Goal: Information Seeking & Learning: Learn about a topic

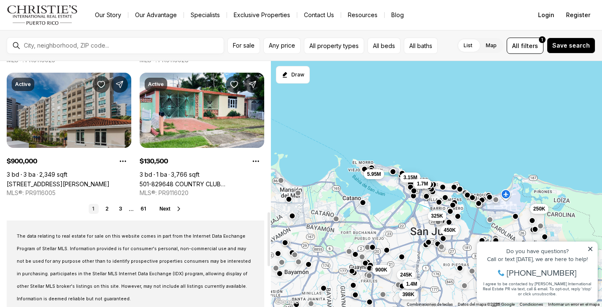
scroll to position [686, 0]
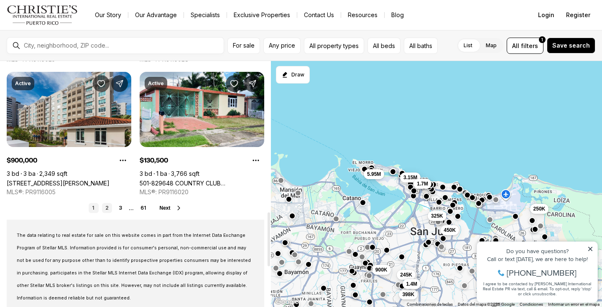
click at [106, 209] on link "2" at bounding box center [107, 208] width 10 height 10
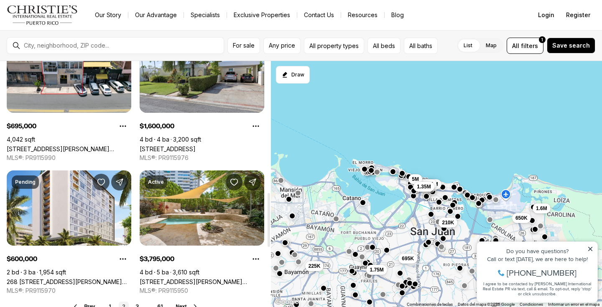
scroll to position [606, 0]
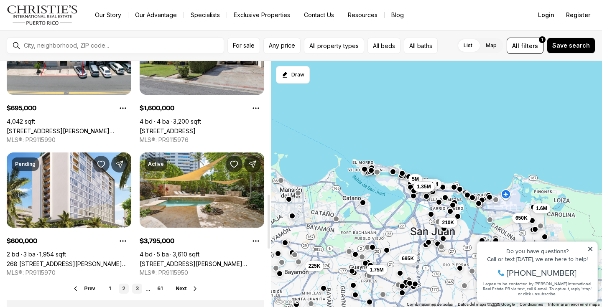
click at [137, 288] on link "3" at bounding box center [137, 289] width 10 height 10
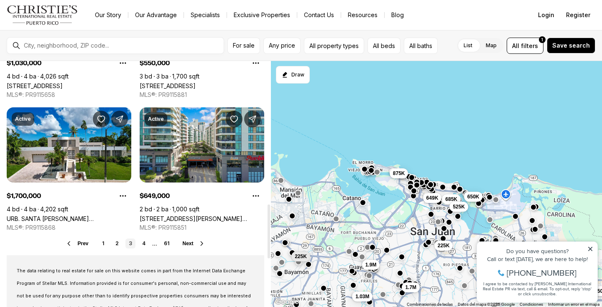
scroll to position [654, 0]
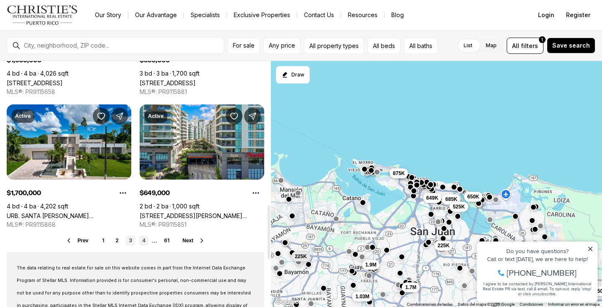
click at [146, 239] on link "4" at bounding box center [144, 241] width 10 height 10
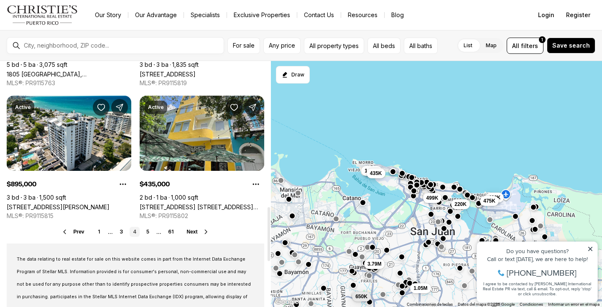
scroll to position [665, 0]
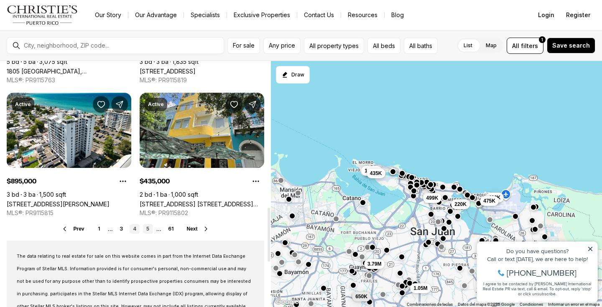
click at [150, 230] on link "5" at bounding box center [148, 229] width 10 height 10
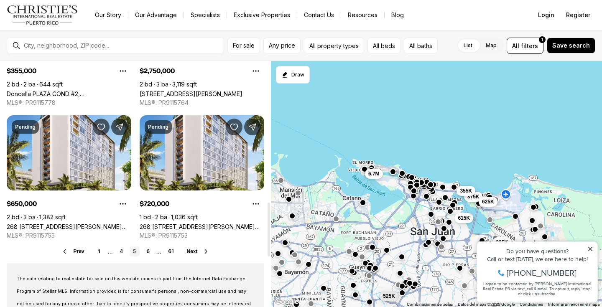
scroll to position [644, 0]
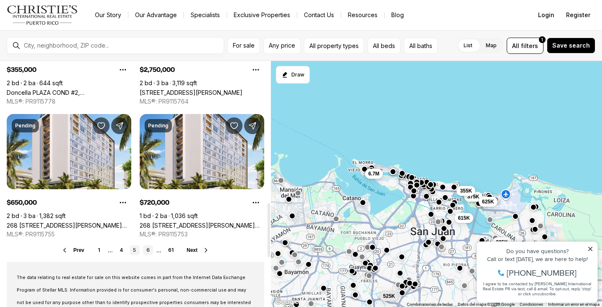
click at [148, 250] on link "6" at bounding box center [148, 250] width 10 height 10
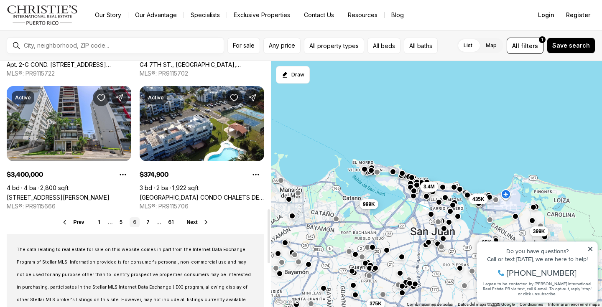
scroll to position [672, 0]
click at [148, 223] on link "7" at bounding box center [148, 222] width 10 height 10
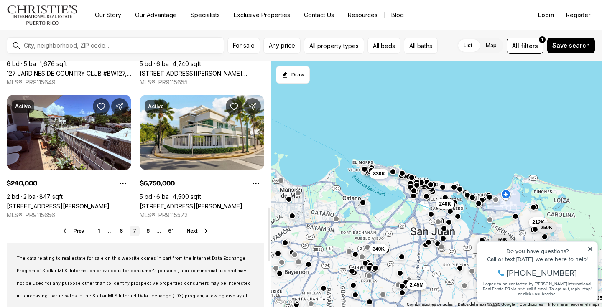
scroll to position [664, 0]
click at [150, 232] on link "8" at bounding box center [148, 231] width 10 height 10
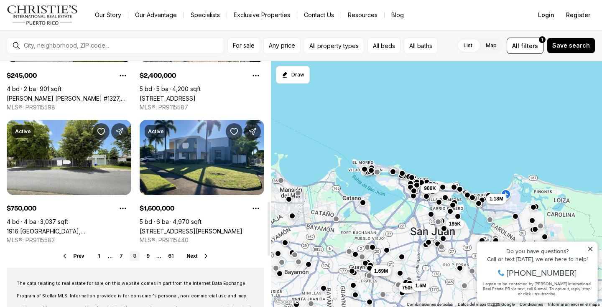
scroll to position [668, 0]
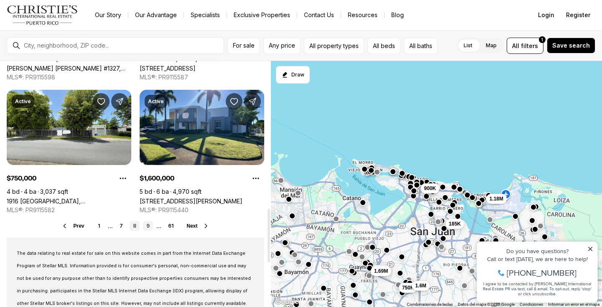
click at [148, 230] on link "9" at bounding box center [148, 226] width 10 height 10
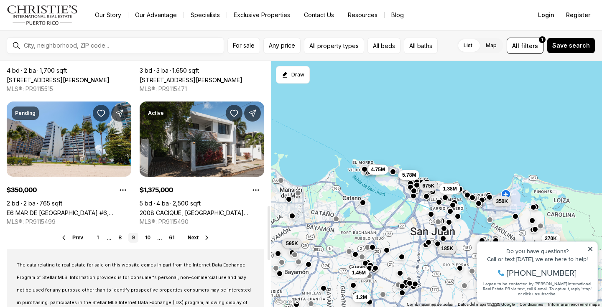
scroll to position [657, 0]
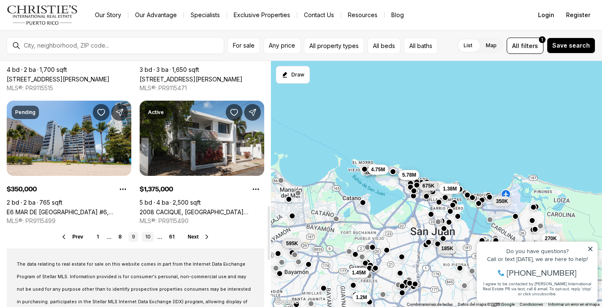
click at [146, 238] on link "10" at bounding box center [148, 237] width 12 height 10
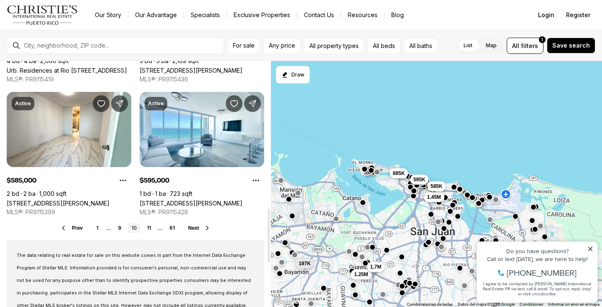
scroll to position [670, 0]
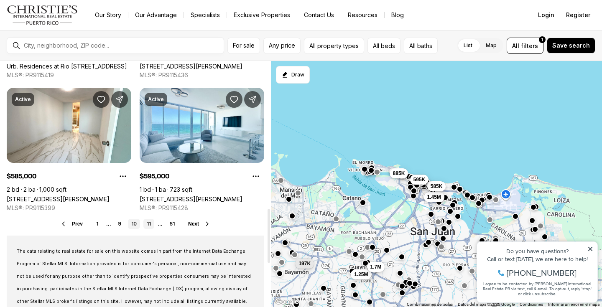
click at [147, 227] on link "11" at bounding box center [148, 224] width 11 height 10
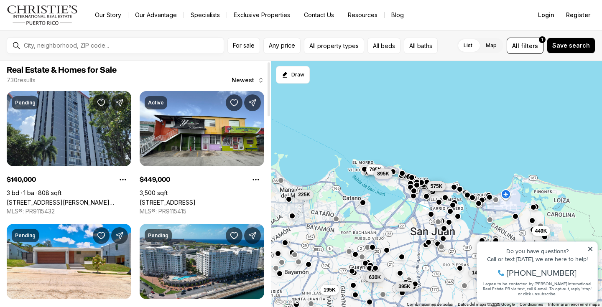
scroll to position [3, 0]
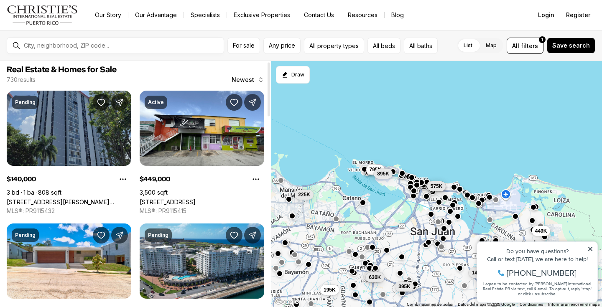
click at [92, 199] on link "2 ALMONTE #411, SAN JUAN PR, 00926" at bounding box center [69, 202] width 125 height 7
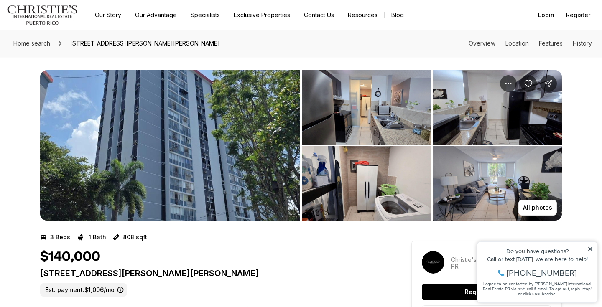
click at [391, 141] on img "View image gallery" at bounding box center [366, 107] width 129 height 74
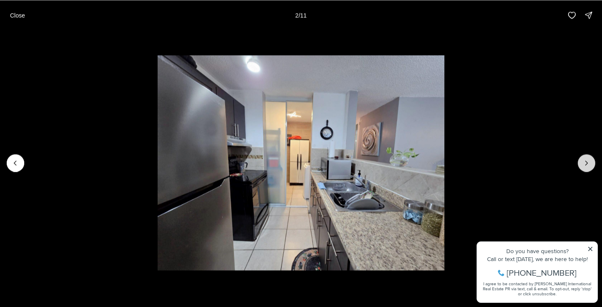
click at [588, 168] on button "Next slide" at bounding box center [587, 163] width 18 height 18
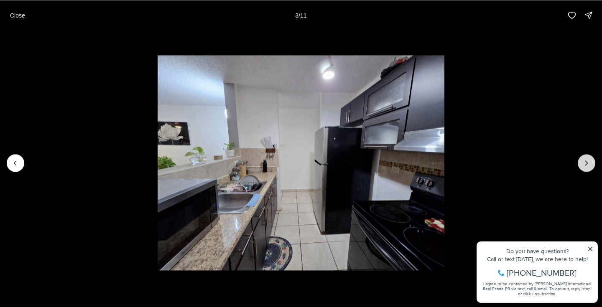
click at [588, 168] on button "Next slide" at bounding box center [587, 163] width 18 height 18
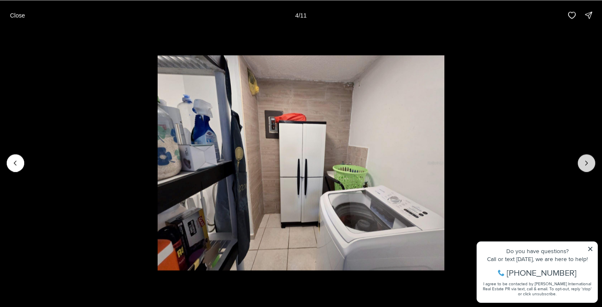
click at [588, 168] on button "Next slide" at bounding box center [587, 163] width 18 height 18
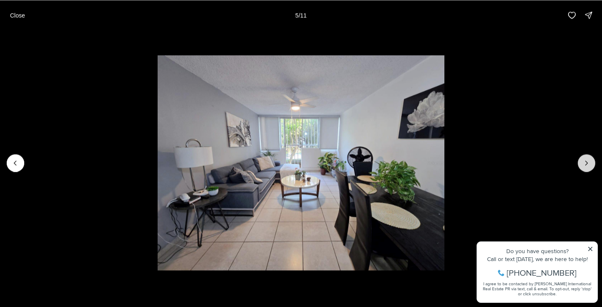
click at [588, 168] on button "Next slide" at bounding box center [587, 163] width 18 height 18
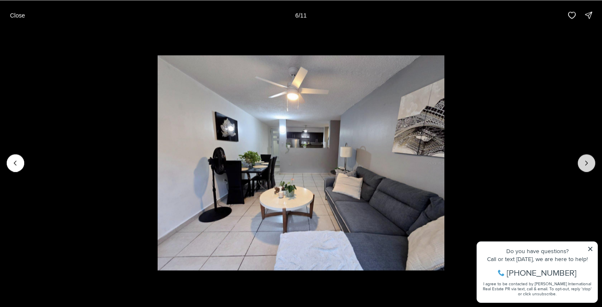
click at [588, 168] on button "Next slide" at bounding box center [587, 163] width 18 height 18
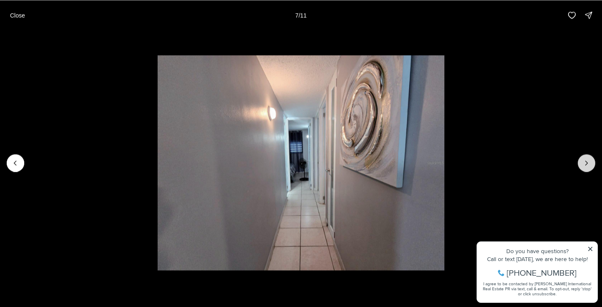
click at [588, 168] on button "Next slide" at bounding box center [587, 163] width 18 height 18
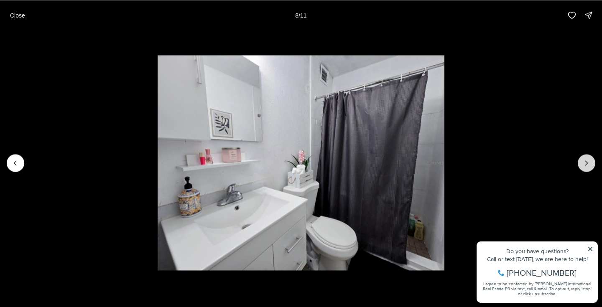
click at [588, 168] on button "Next slide" at bounding box center [587, 163] width 18 height 18
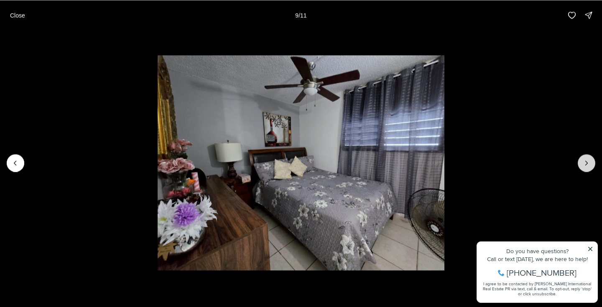
click at [588, 168] on button "Next slide" at bounding box center [587, 163] width 18 height 18
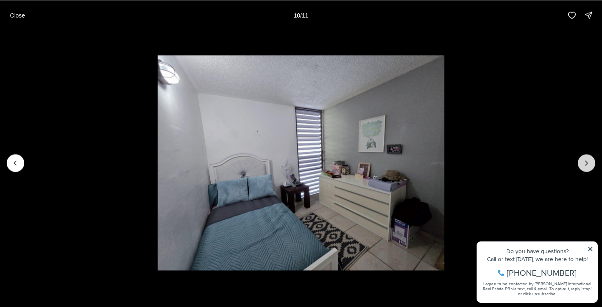
click at [588, 168] on button "Next slide" at bounding box center [587, 163] width 18 height 18
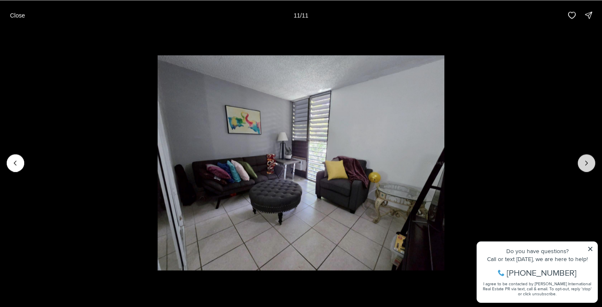
click at [588, 168] on div at bounding box center [587, 163] width 18 height 18
click at [586, 166] on div at bounding box center [587, 163] width 18 height 18
click at [17, 18] on button "Close" at bounding box center [17, 15] width 25 height 17
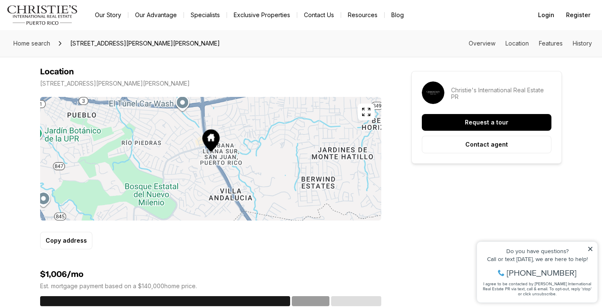
scroll to position [483, 0]
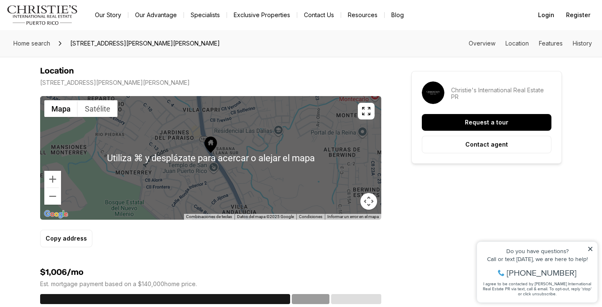
click at [227, 160] on div at bounding box center [210, 158] width 341 height 124
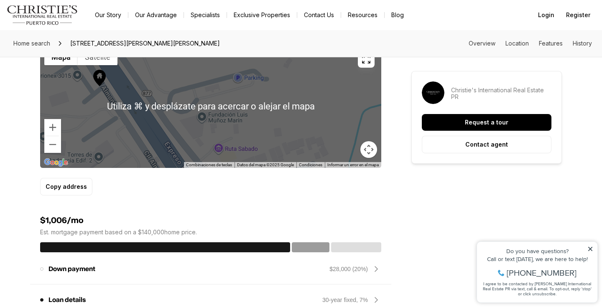
scroll to position [457, 0]
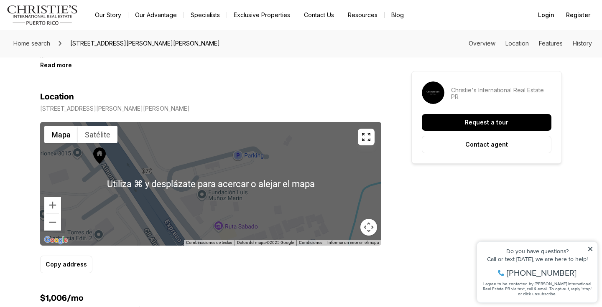
click at [171, 172] on div at bounding box center [210, 184] width 341 height 124
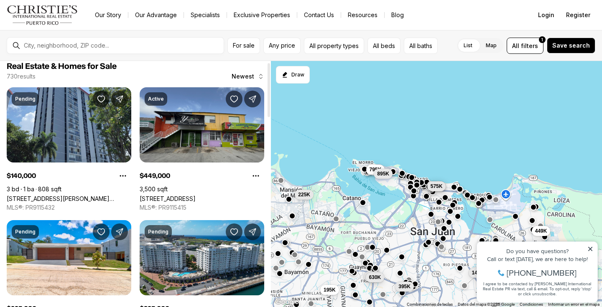
scroll to position [7, 0]
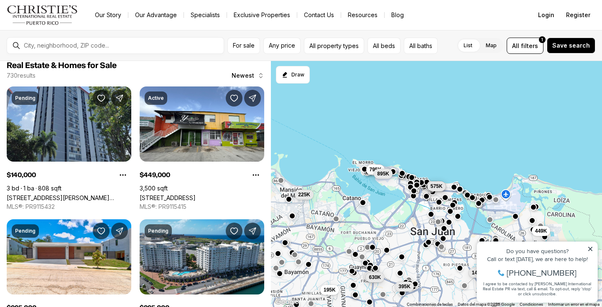
click at [590, 249] on icon at bounding box center [590, 249] width 4 height 4
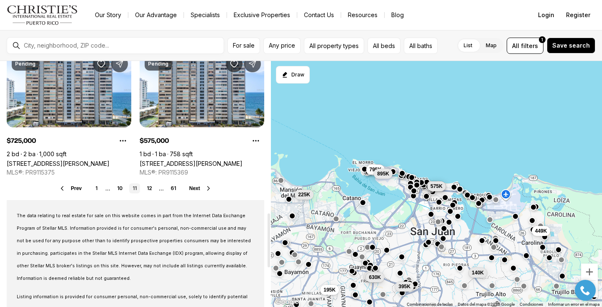
scroll to position [712, 0]
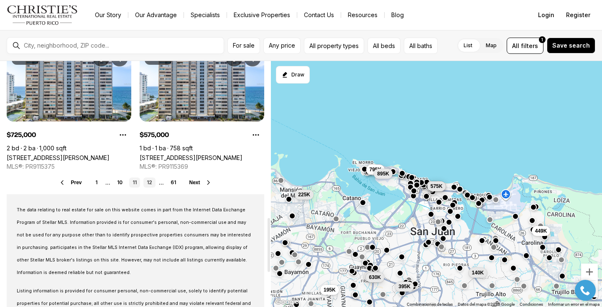
click at [146, 182] on link "12" at bounding box center [149, 183] width 12 height 10
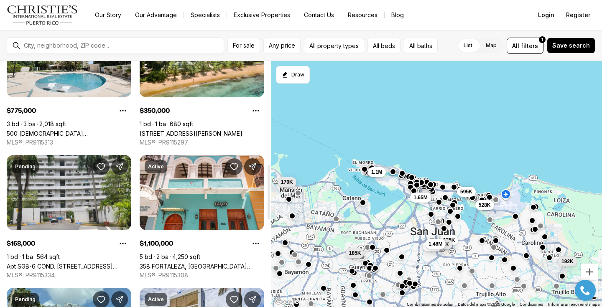
scroll to position [470, 0]
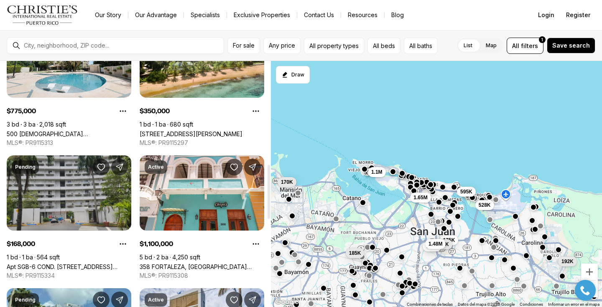
click at [77, 263] on link "Apt SGB-6 COND. [STREET_ADDRESS][PERSON_NAME]" at bounding box center [69, 266] width 125 height 7
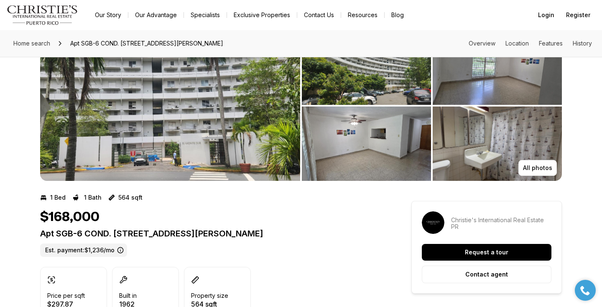
scroll to position [40, 0]
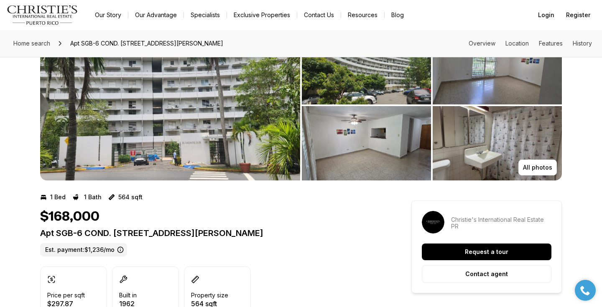
click at [254, 147] on img "View image gallery" at bounding box center [170, 105] width 260 height 150
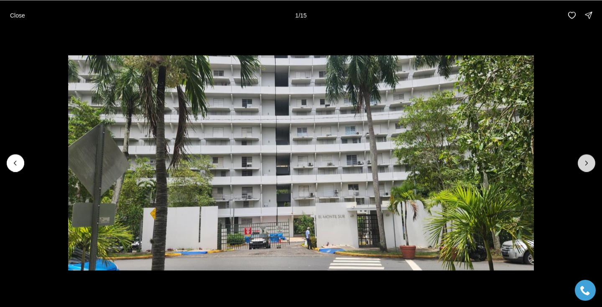
click at [580, 163] on button "Next slide" at bounding box center [587, 163] width 18 height 18
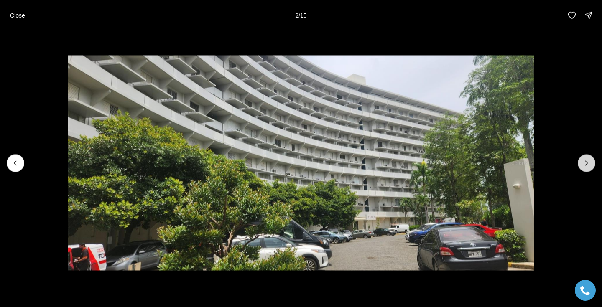
click at [580, 163] on button "Next slide" at bounding box center [587, 163] width 18 height 18
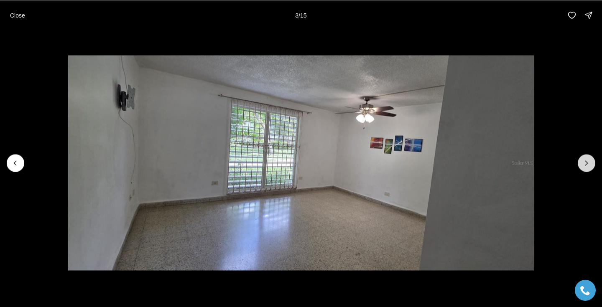
click at [580, 163] on button "Next slide" at bounding box center [587, 163] width 18 height 18
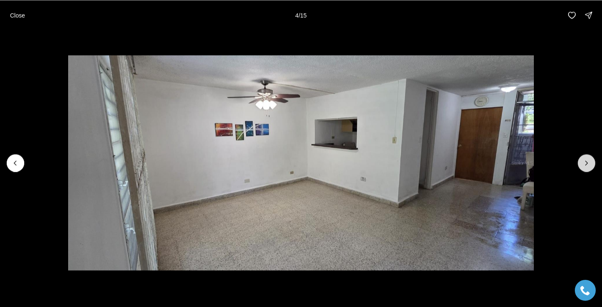
click at [580, 163] on button "Next slide" at bounding box center [587, 163] width 18 height 18
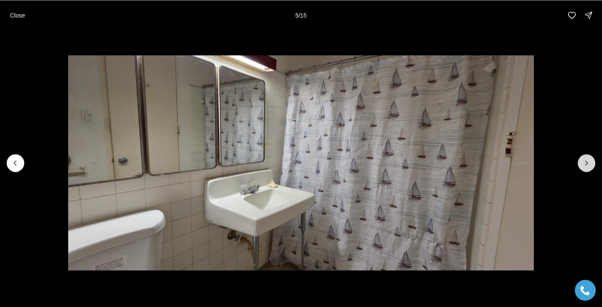
click at [580, 163] on button "Next slide" at bounding box center [587, 163] width 18 height 18
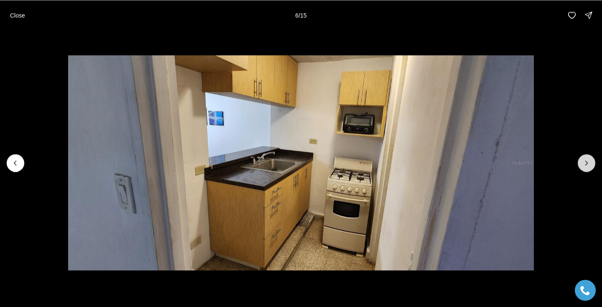
click at [580, 163] on button "Next slide" at bounding box center [587, 163] width 18 height 18
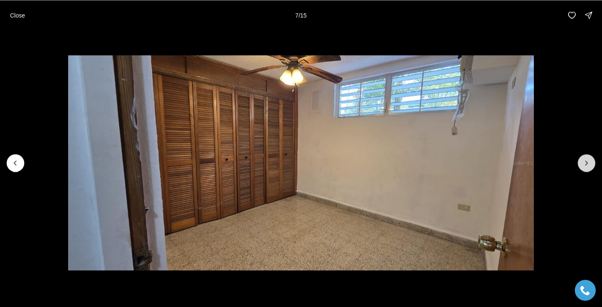
click at [580, 163] on button "Next slide" at bounding box center [587, 163] width 18 height 18
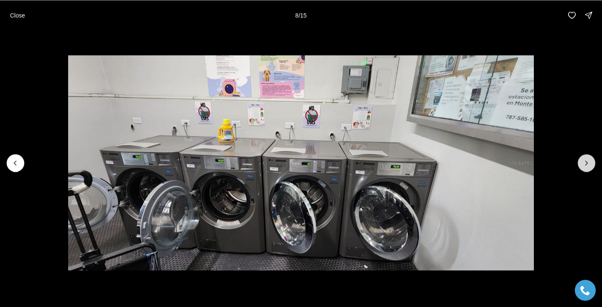
click at [580, 163] on button "Next slide" at bounding box center [587, 163] width 18 height 18
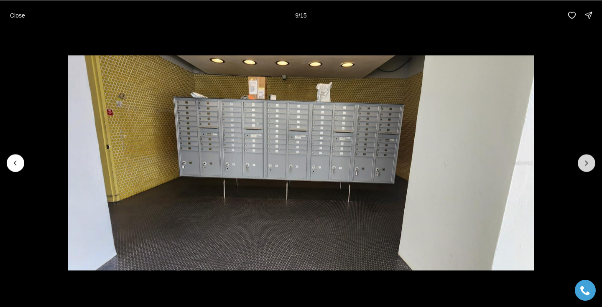
click at [580, 163] on button "Next slide" at bounding box center [587, 163] width 18 height 18
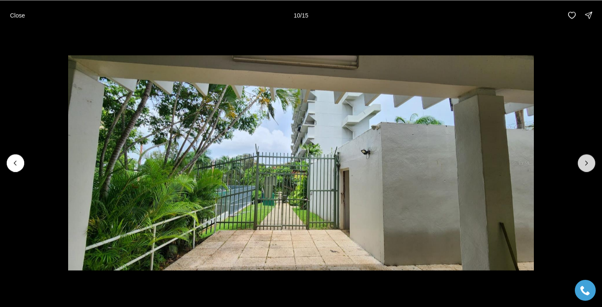
click at [580, 163] on button "Next slide" at bounding box center [587, 163] width 18 height 18
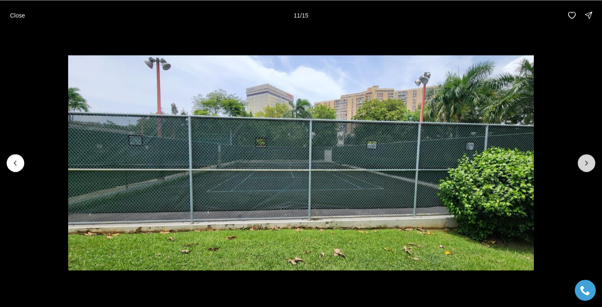
click at [580, 163] on button "Next slide" at bounding box center [587, 163] width 18 height 18
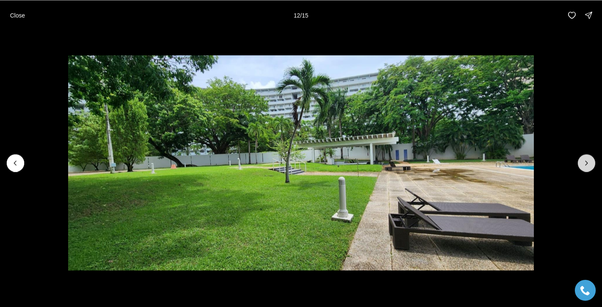
click at [580, 163] on button "Next slide" at bounding box center [587, 163] width 18 height 18
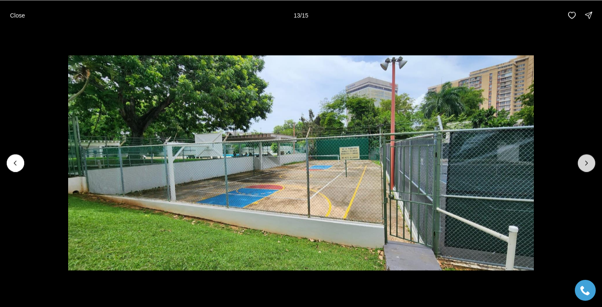
click at [580, 163] on button "Next slide" at bounding box center [587, 163] width 18 height 18
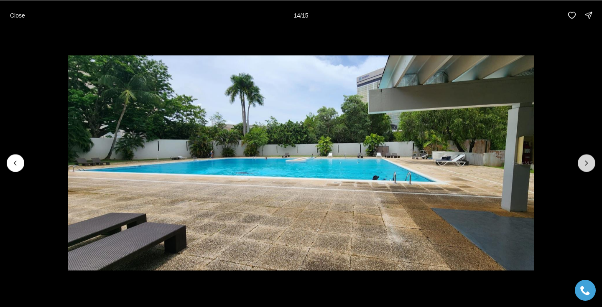
click at [580, 163] on button "Next slide" at bounding box center [587, 163] width 18 height 18
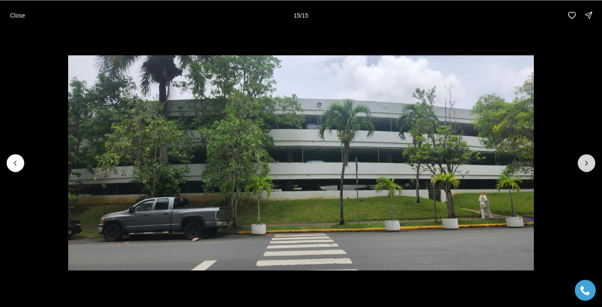
click at [580, 163] on div at bounding box center [587, 163] width 18 height 18
click at [15, 14] on p "Close" at bounding box center [17, 15] width 15 height 7
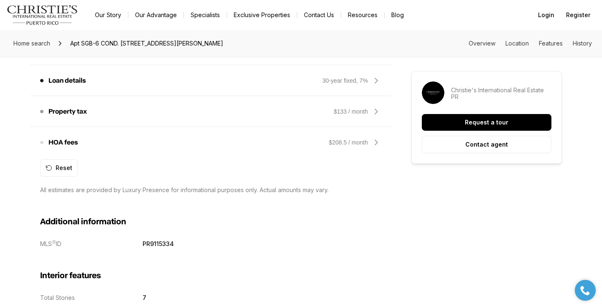
scroll to position [0, 0]
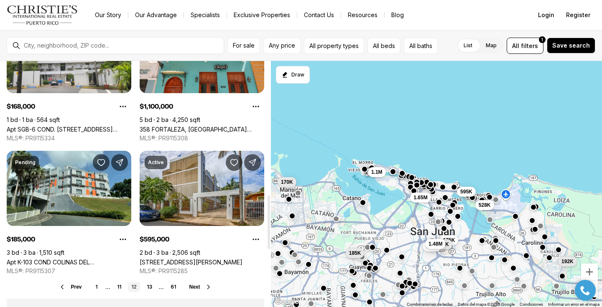
scroll to position [608, 0]
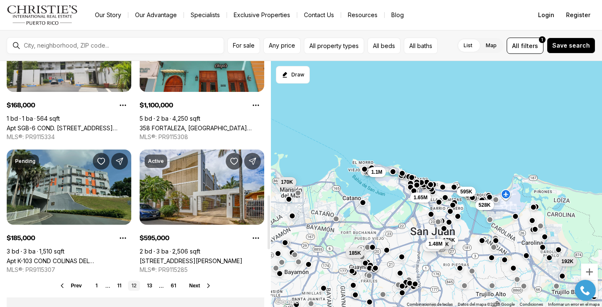
click at [73, 257] on link "Apt K-103 COND COLINAS DEL [STREET_ADDRESS]" at bounding box center [69, 260] width 125 height 7
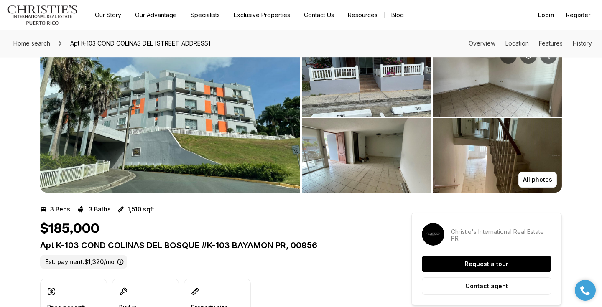
scroll to position [28, 0]
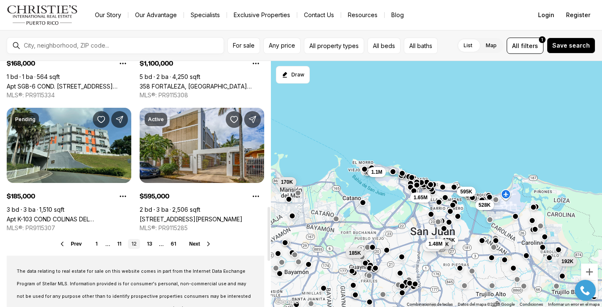
scroll to position [662, 0]
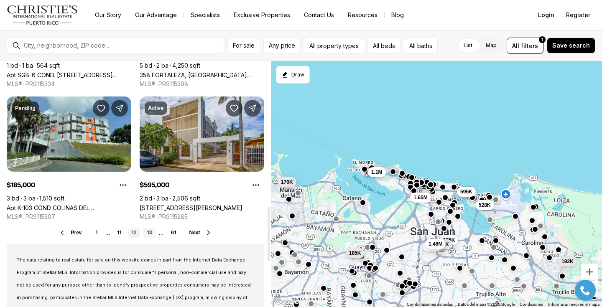
click at [150, 234] on link "13" at bounding box center [149, 233] width 12 height 10
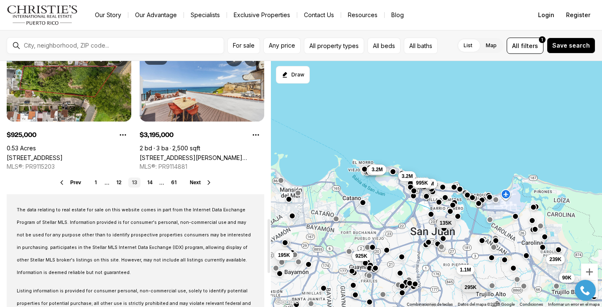
scroll to position [717, 0]
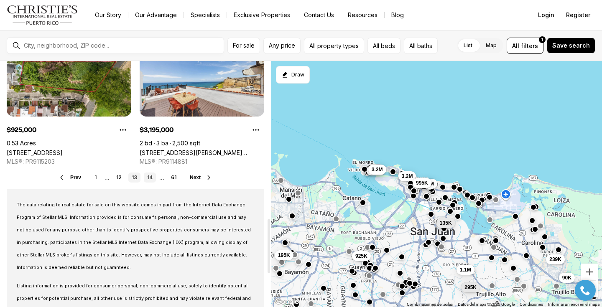
click at [148, 177] on link "14" at bounding box center [150, 178] width 12 height 10
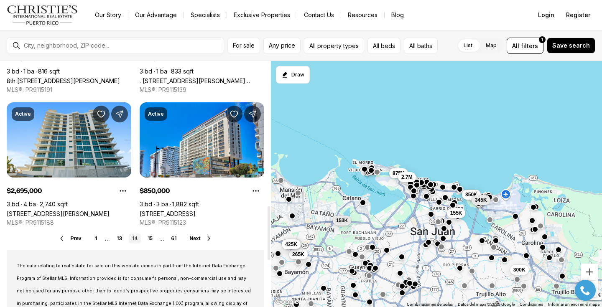
scroll to position [664, 0]
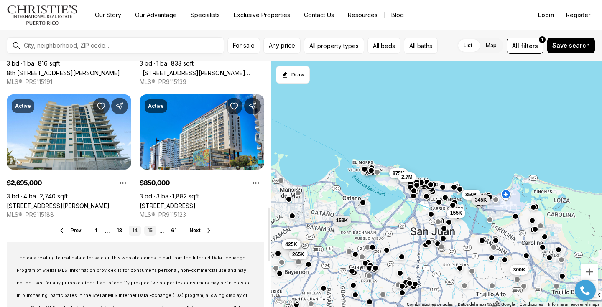
click at [151, 229] on link "15" at bounding box center [150, 231] width 12 height 10
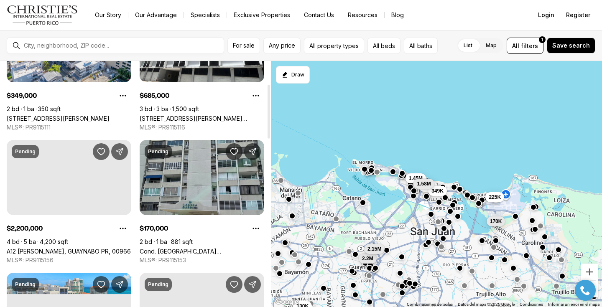
scroll to position [105, 0]
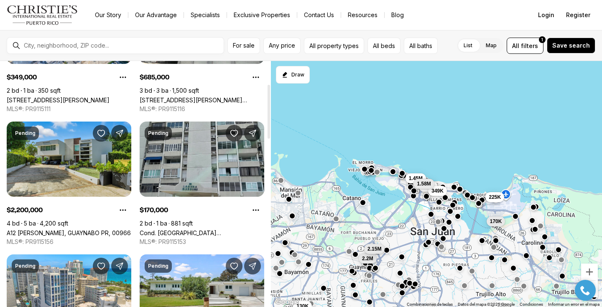
click at [205, 229] on link "Cond. Laguna Gardens 2 AVE. LAGUNA #8E, CAROLINA PR, 00979" at bounding box center [202, 232] width 125 height 7
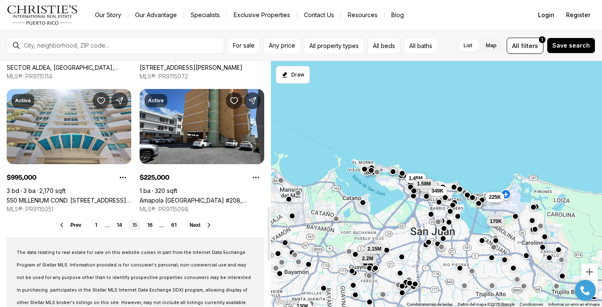
scroll to position [672, 0]
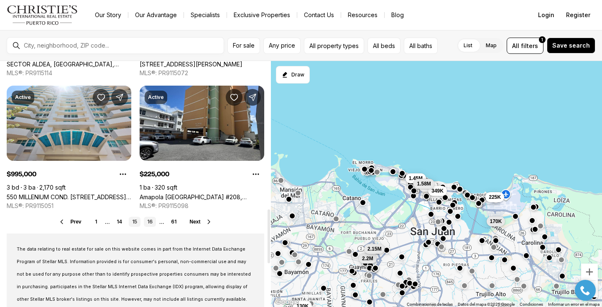
click at [149, 222] on link "16" at bounding box center [150, 222] width 12 height 10
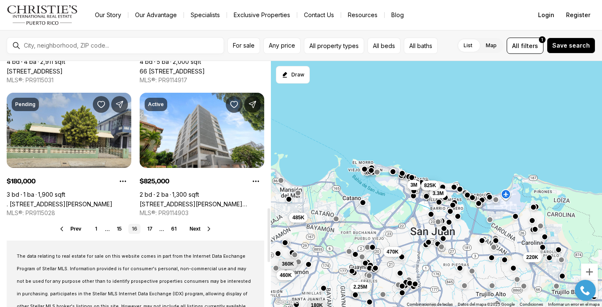
scroll to position [667, 0]
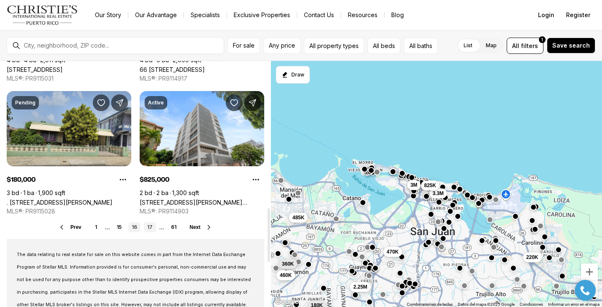
click at [150, 230] on link "17" at bounding box center [150, 227] width 12 height 10
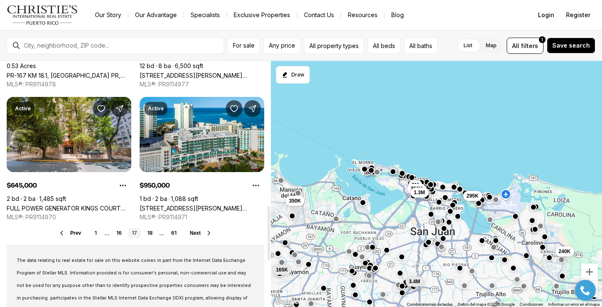
scroll to position [662, 0]
click at [152, 234] on link "18" at bounding box center [150, 233] width 12 height 10
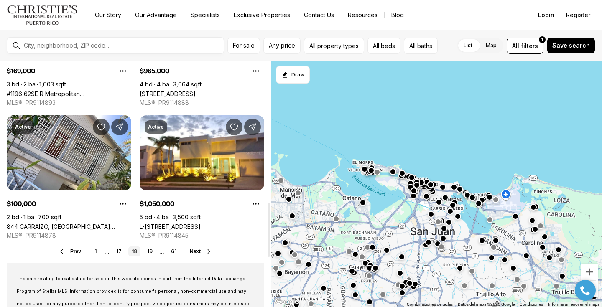
scroll to position [643, 0]
click at [149, 255] on link "19" at bounding box center [150, 251] width 12 height 10
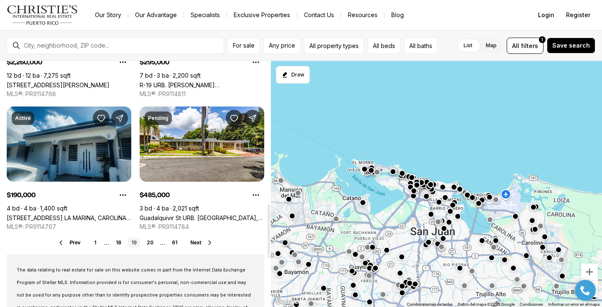
scroll to position [670, 0]
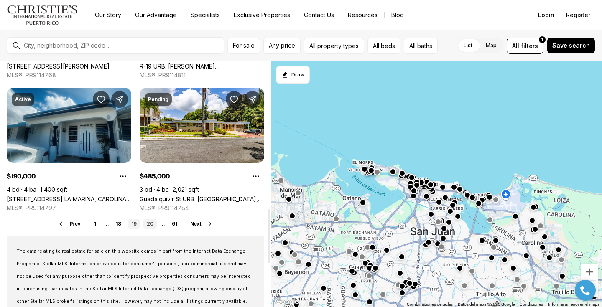
click at [147, 224] on link "20" at bounding box center [149, 224] width 13 height 10
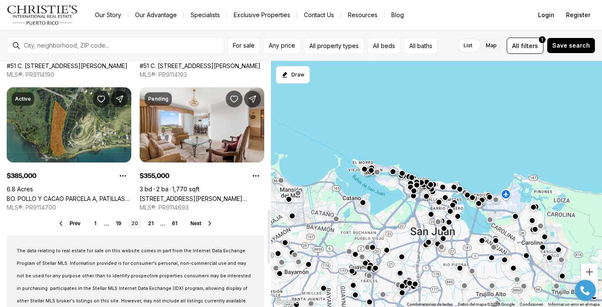
scroll to position [677, 0]
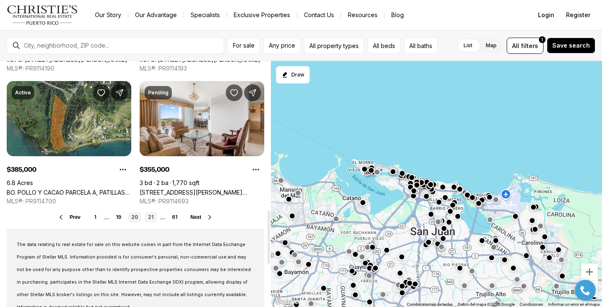
click at [150, 219] on link "21" at bounding box center [151, 217] width 12 height 10
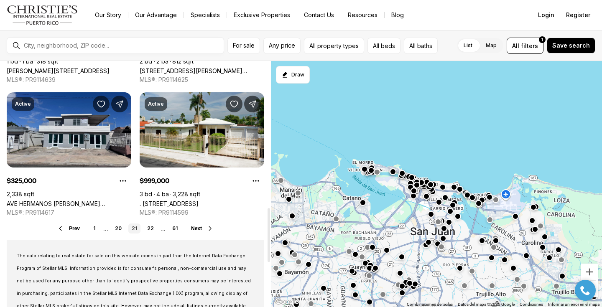
scroll to position [667, 0]
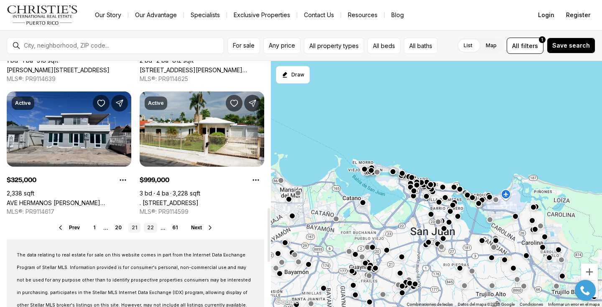
click at [151, 231] on link "22" at bounding box center [150, 228] width 13 height 10
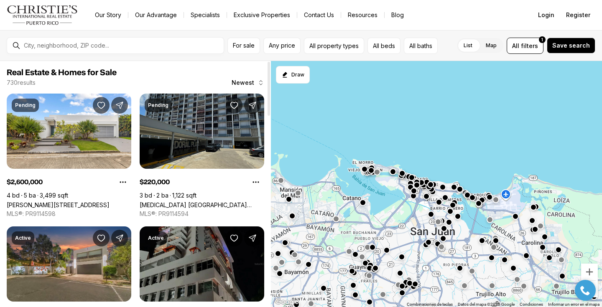
click at [194, 201] on link "[MEDICAL_DATA] [GEOGRAPHIC_DATA][PERSON_NAME][STREET_ADDRESS]" at bounding box center [202, 204] width 125 height 7
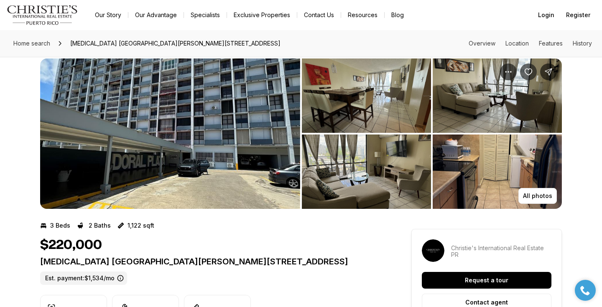
scroll to position [12, 0]
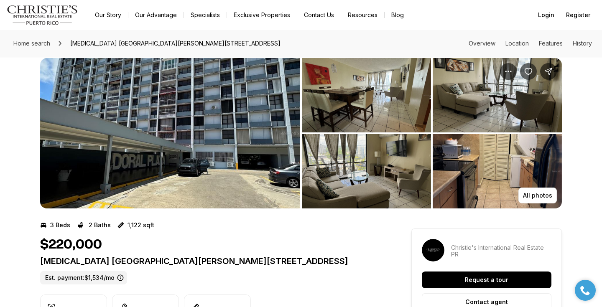
click at [194, 169] on img "View image gallery" at bounding box center [170, 133] width 260 height 150
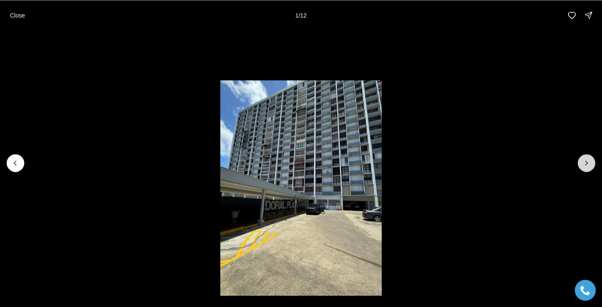
click at [583, 168] on button "Next slide" at bounding box center [587, 163] width 18 height 18
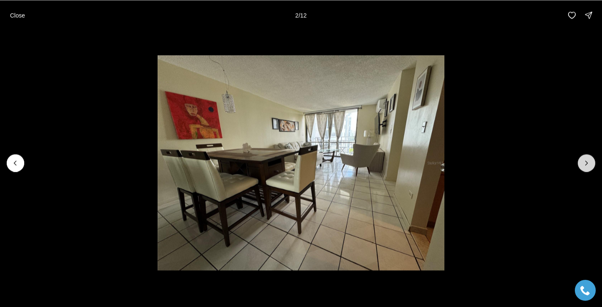
click at [583, 168] on button "Next slide" at bounding box center [587, 163] width 18 height 18
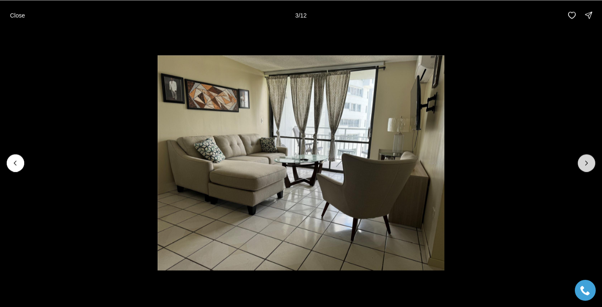
click at [583, 168] on button "Next slide" at bounding box center [587, 163] width 18 height 18
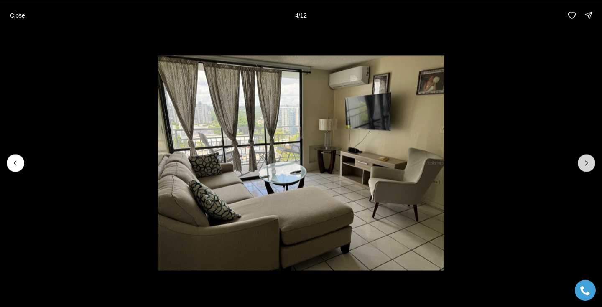
click at [583, 168] on button "Next slide" at bounding box center [587, 163] width 18 height 18
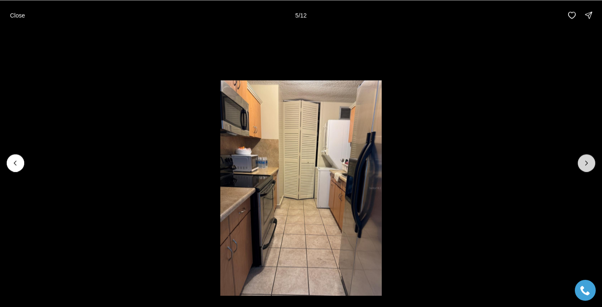
click at [583, 168] on button "Next slide" at bounding box center [587, 163] width 18 height 18
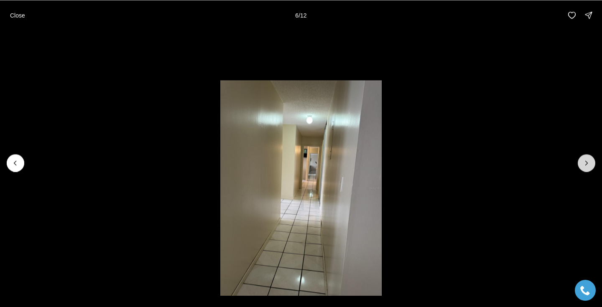
click at [583, 168] on button "Next slide" at bounding box center [587, 163] width 18 height 18
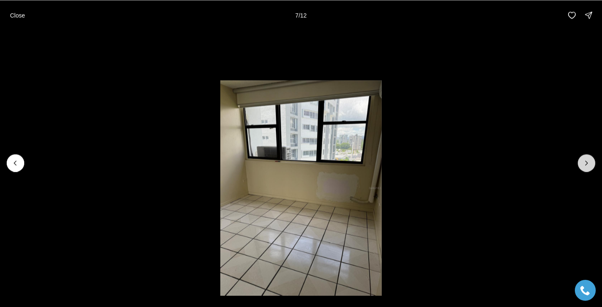
click at [583, 168] on button "Next slide" at bounding box center [587, 163] width 18 height 18
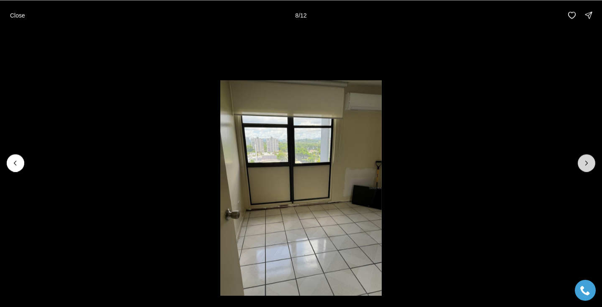
click at [583, 168] on button "Next slide" at bounding box center [587, 163] width 18 height 18
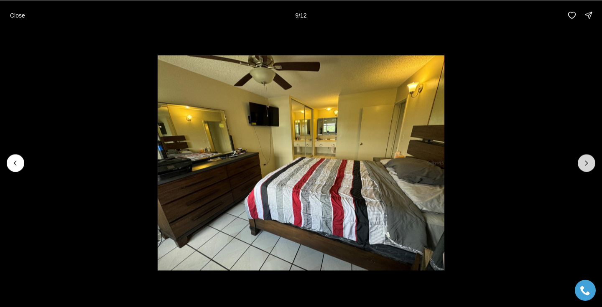
click at [583, 168] on button "Next slide" at bounding box center [587, 163] width 18 height 18
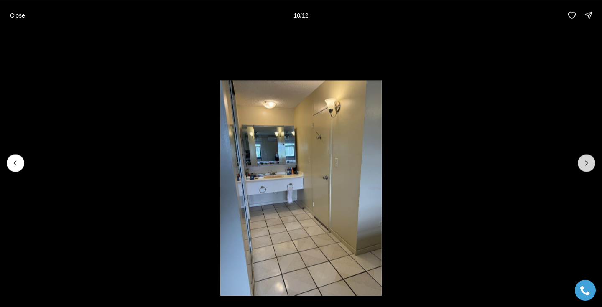
click at [583, 168] on button "Next slide" at bounding box center [587, 163] width 18 height 18
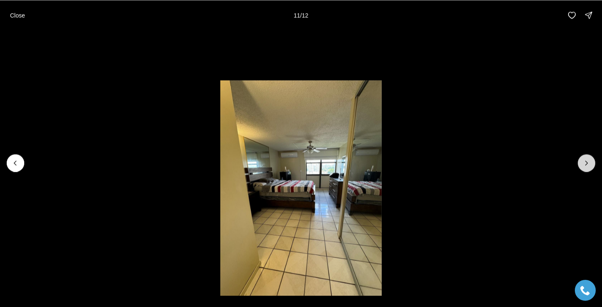
click at [583, 168] on button "Next slide" at bounding box center [587, 163] width 18 height 18
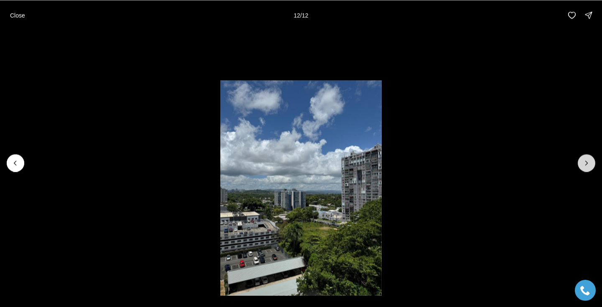
click at [583, 168] on div at bounding box center [587, 163] width 18 height 18
click at [18, 17] on p "Close" at bounding box center [17, 15] width 15 height 7
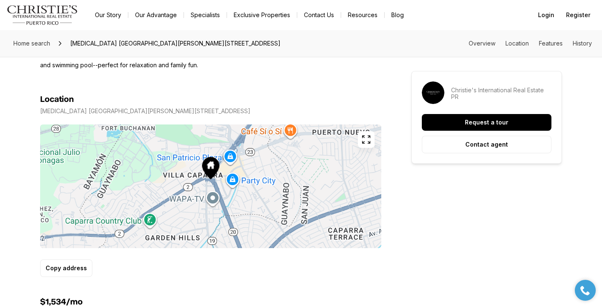
scroll to position [428, 0]
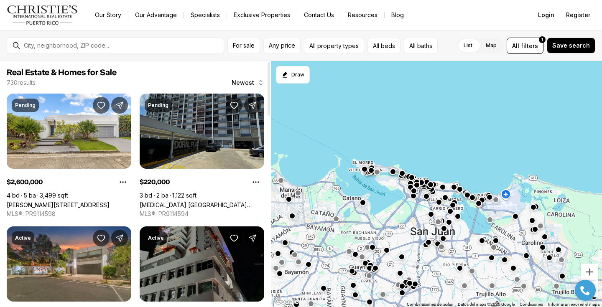
click at [191, 201] on link "[MEDICAL_DATA] [GEOGRAPHIC_DATA][PERSON_NAME][STREET_ADDRESS]" at bounding box center [202, 204] width 125 height 7
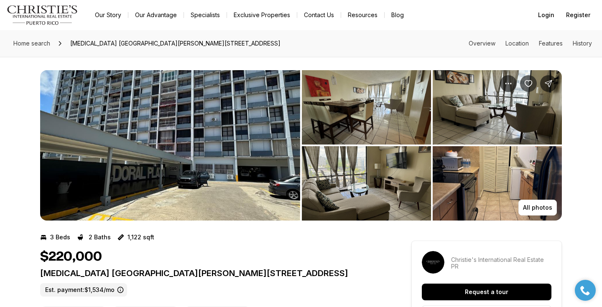
click at [361, 115] on img "View image gallery" at bounding box center [366, 107] width 129 height 74
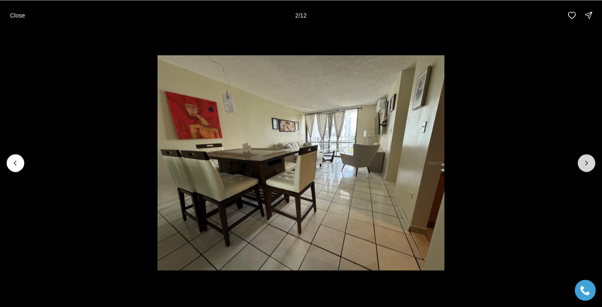
click at [583, 163] on icon "Next slide" at bounding box center [586, 163] width 8 height 8
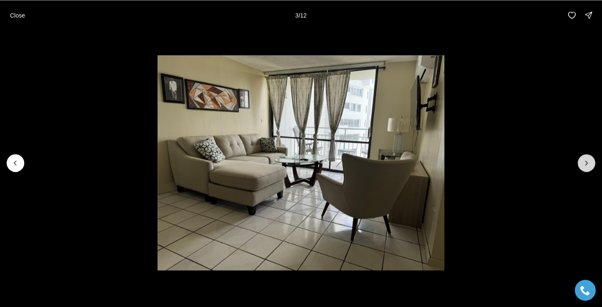
click at [583, 163] on icon "Next slide" at bounding box center [586, 163] width 8 height 8
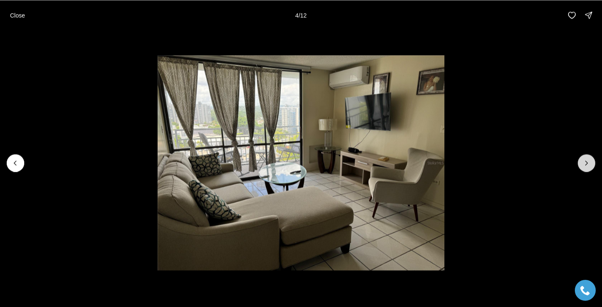
click at [583, 163] on icon "Next slide" at bounding box center [586, 163] width 8 height 8
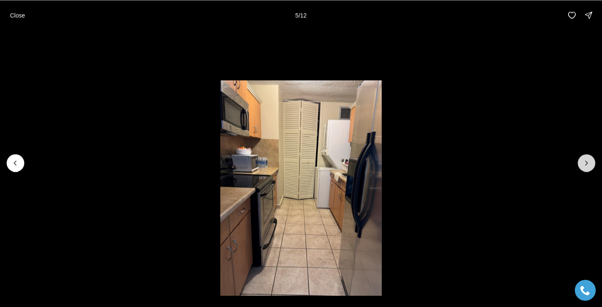
click at [583, 163] on icon "Next slide" at bounding box center [586, 163] width 8 height 8
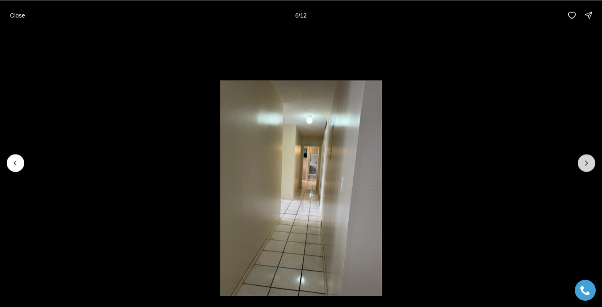
click at [583, 163] on icon "Next slide" at bounding box center [586, 163] width 8 height 8
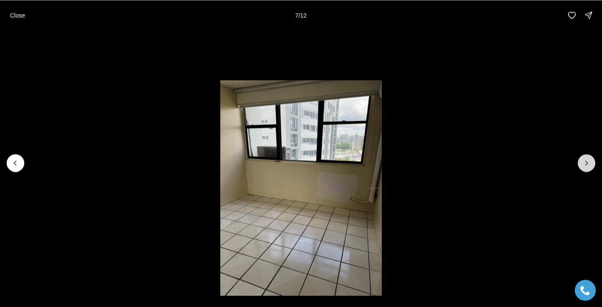
click at [583, 163] on icon "Next slide" at bounding box center [586, 163] width 8 height 8
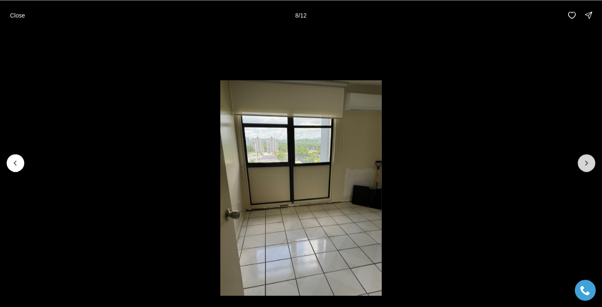
click at [583, 163] on icon "Next slide" at bounding box center [586, 163] width 8 height 8
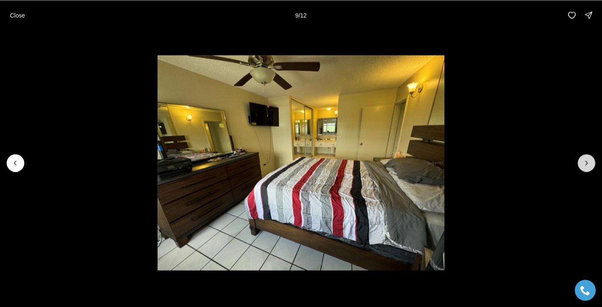
click at [583, 163] on icon "Next slide" at bounding box center [586, 163] width 8 height 8
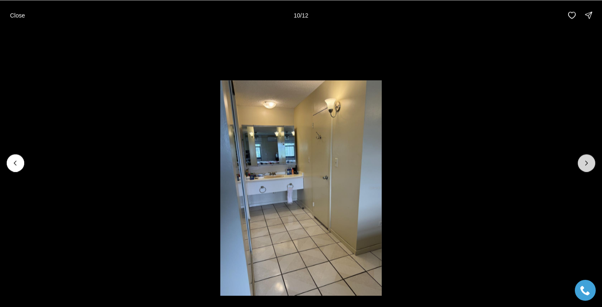
click at [583, 163] on icon "Next slide" at bounding box center [586, 163] width 8 height 8
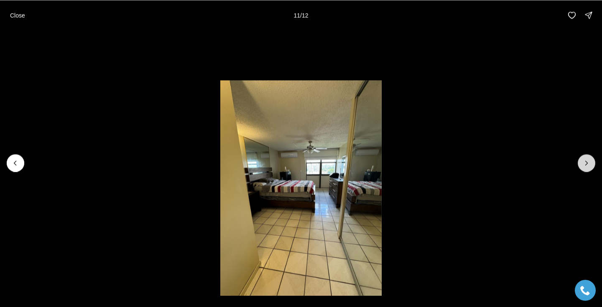
click at [583, 163] on icon "Next slide" at bounding box center [586, 163] width 8 height 8
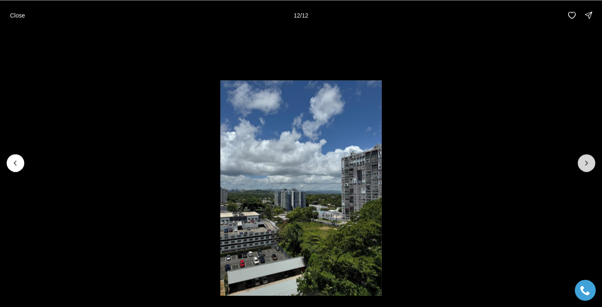
click at [583, 163] on div at bounding box center [587, 163] width 18 height 18
click at [584, 161] on div at bounding box center [587, 163] width 18 height 18
click at [17, 14] on p "Close" at bounding box center [17, 15] width 15 height 7
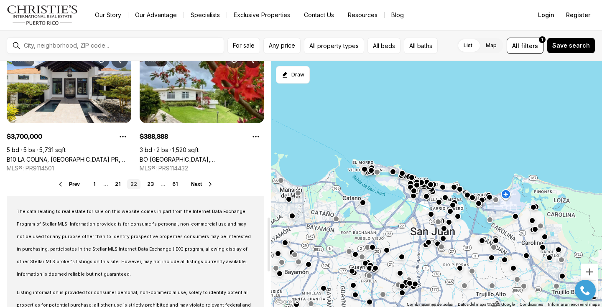
scroll to position [711, 0]
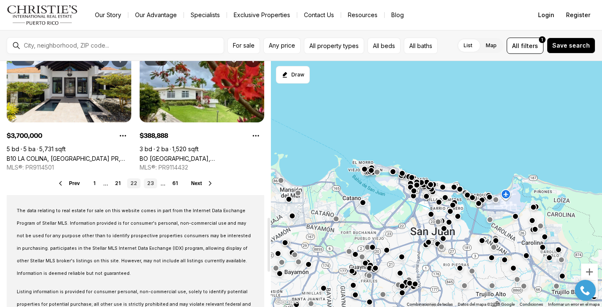
click at [150, 186] on link "23" at bounding box center [150, 183] width 13 height 10
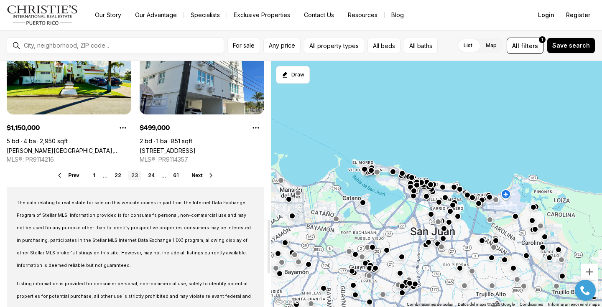
scroll to position [718, 0]
click at [150, 176] on link "24" at bounding box center [151, 176] width 13 height 10
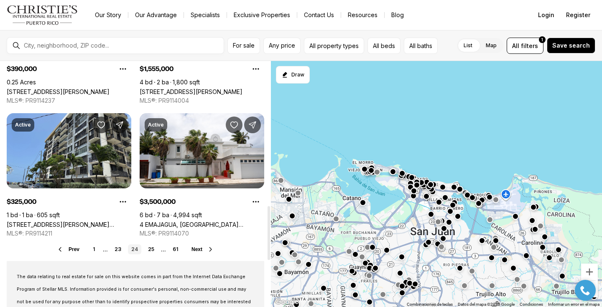
scroll to position [658, 0]
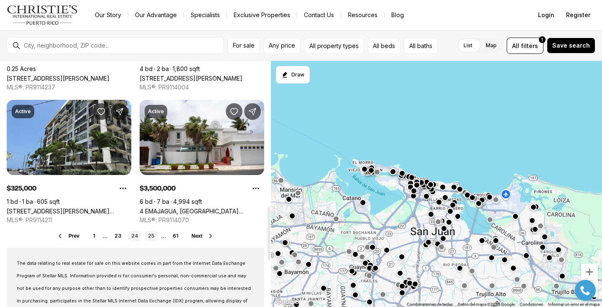
click at [152, 237] on link "25" at bounding box center [151, 236] width 13 height 10
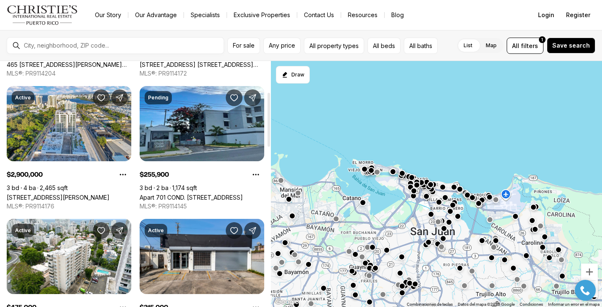
scroll to position [141, 0]
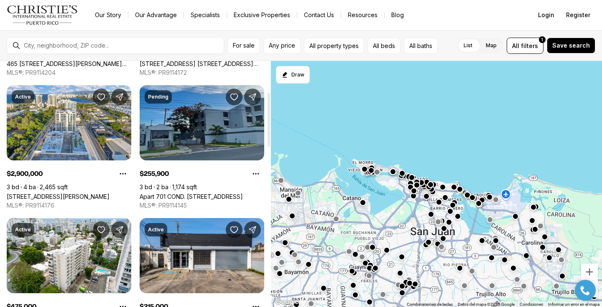
click at [205, 193] on link "Apart 701 COND. [STREET_ADDRESS]" at bounding box center [191, 196] width 103 height 7
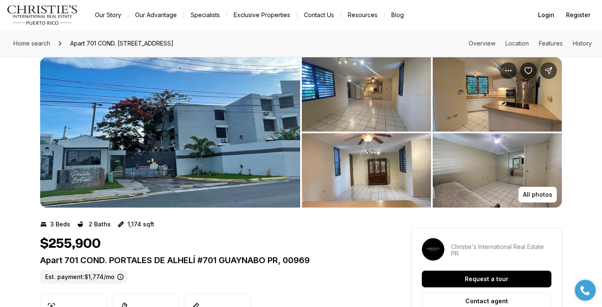
scroll to position [14, 0]
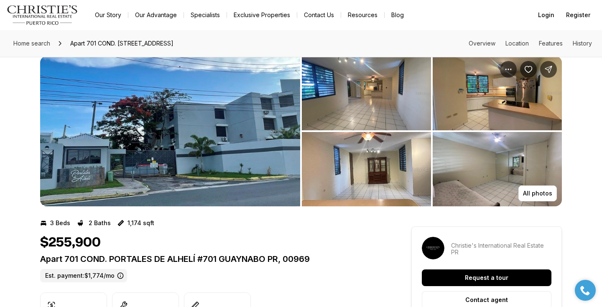
click at [333, 107] on img "View image gallery" at bounding box center [366, 93] width 129 height 74
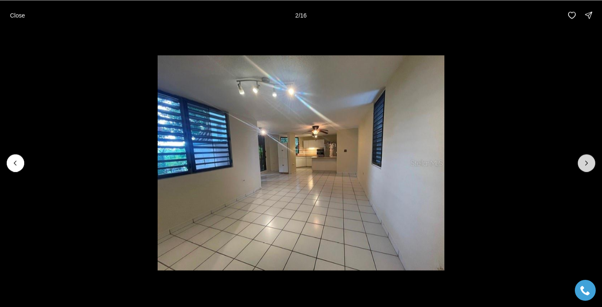
click at [587, 161] on icon "Next slide" at bounding box center [586, 163] width 8 height 8
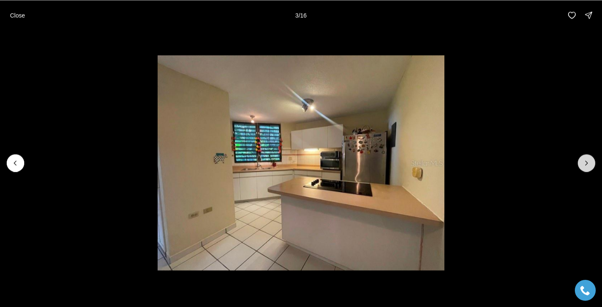
click at [587, 161] on icon "Next slide" at bounding box center [586, 163] width 8 height 8
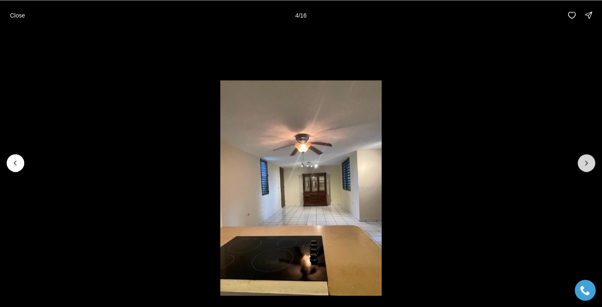
click at [587, 161] on icon "Next slide" at bounding box center [586, 163] width 8 height 8
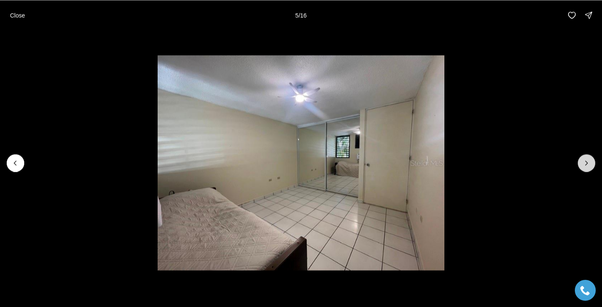
click at [587, 161] on icon "Next slide" at bounding box center [586, 163] width 8 height 8
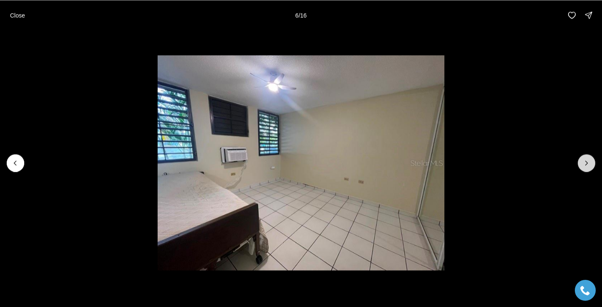
click at [587, 161] on icon "Next slide" at bounding box center [586, 163] width 8 height 8
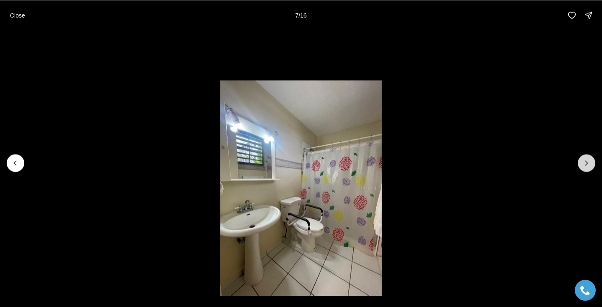
click at [587, 161] on icon "Next slide" at bounding box center [586, 163] width 8 height 8
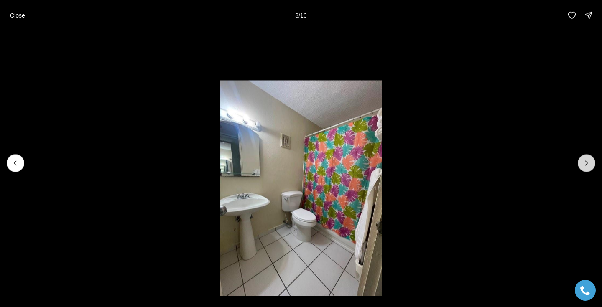
click at [587, 161] on icon "Next slide" at bounding box center [586, 163] width 8 height 8
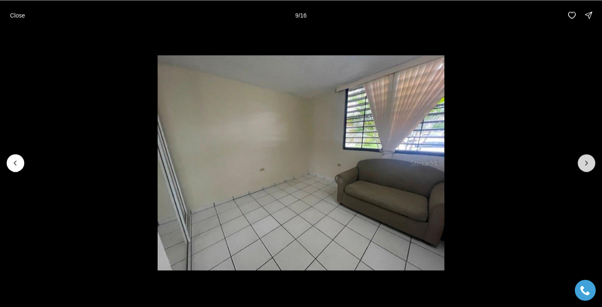
click at [587, 161] on icon "Next slide" at bounding box center [586, 163] width 8 height 8
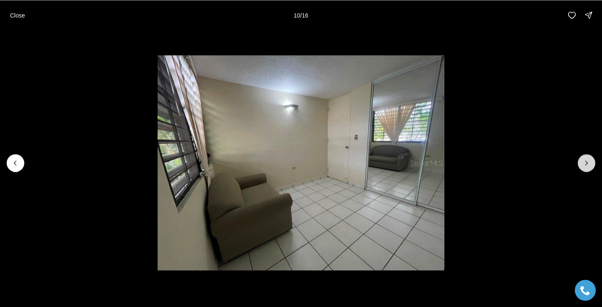
click at [587, 161] on icon "Next slide" at bounding box center [586, 163] width 8 height 8
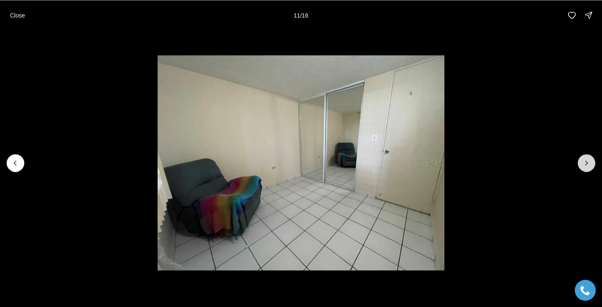
click at [587, 161] on icon "Next slide" at bounding box center [586, 163] width 8 height 8
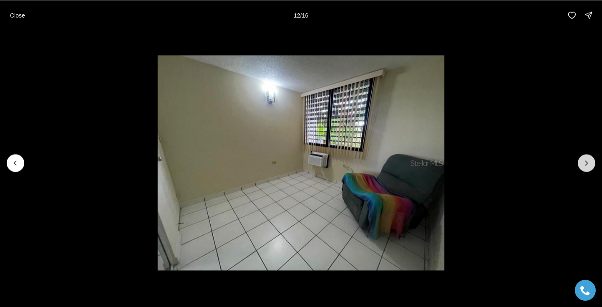
click at [587, 161] on icon "Next slide" at bounding box center [586, 163] width 8 height 8
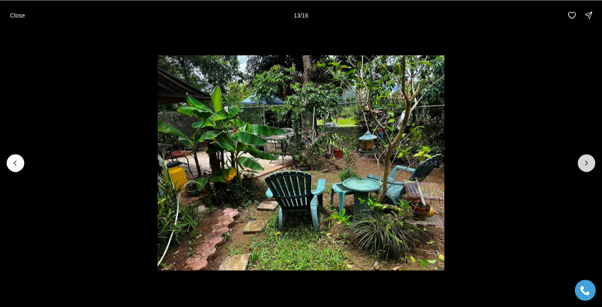
click at [587, 161] on icon "Next slide" at bounding box center [586, 163] width 8 height 8
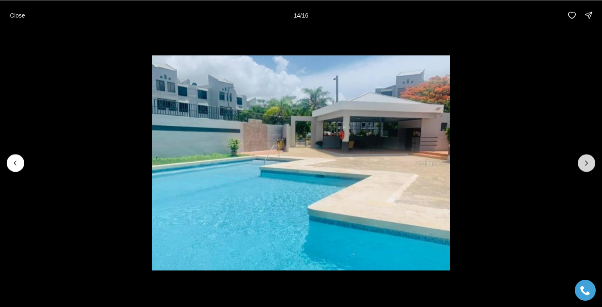
click at [587, 161] on icon "Next slide" at bounding box center [586, 163] width 8 height 8
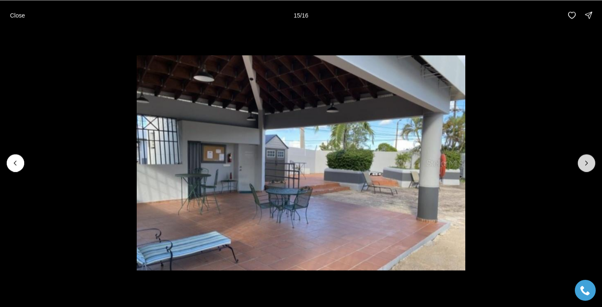
click at [587, 161] on icon "Next slide" at bounding box center [586, 163] width 8 height 8
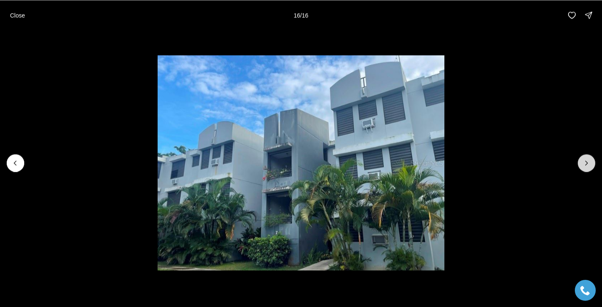
click at [587, 161] on div at bounding box center [587, 163] width 18 height 18
click at [16, 16] on p "Close" at bounding box center [17, 15] width 15 height 7
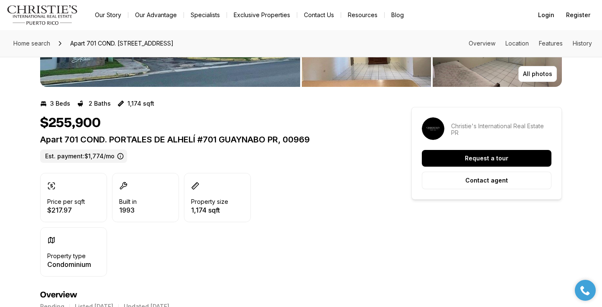
scroll to position [0, 0]
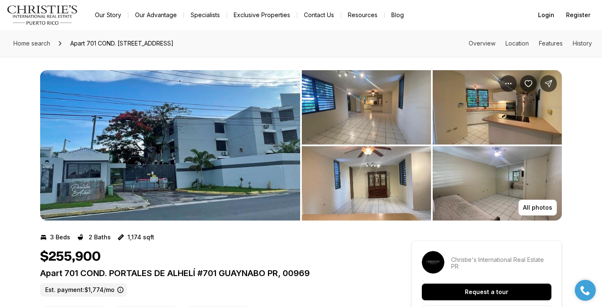
click at [335, 99] on img "View image gallery" at bounding box center [366, 107] width 129 height 74
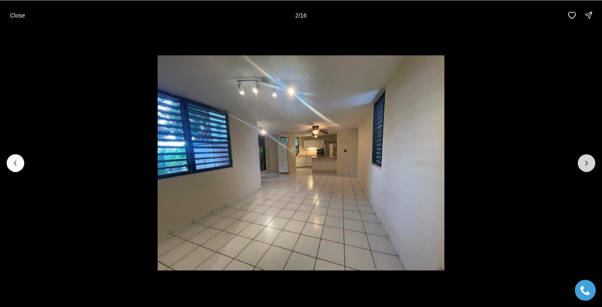
click at [581, 161] on button "Next slide" at bounding box center [587, 163] width 18 height 18
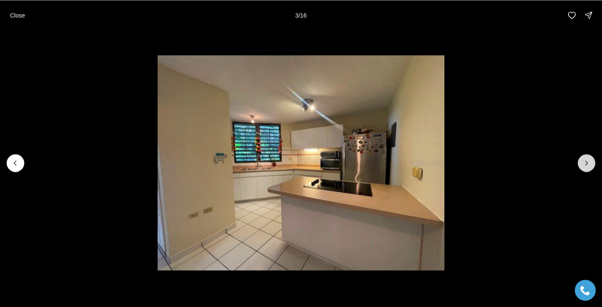
click at [581, 161] on button "Next slide" at bounding box center [587, 163] width 18 height 18
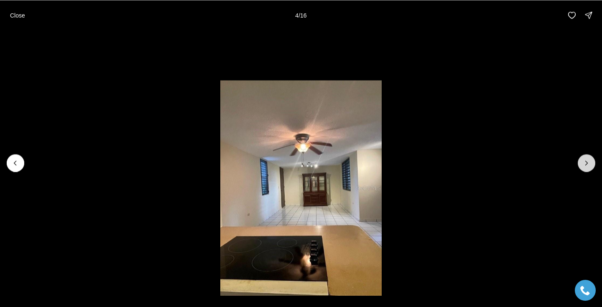
click at [581, 161] on button "Next slide" at bounding box center [587, 163] width 18 height 18
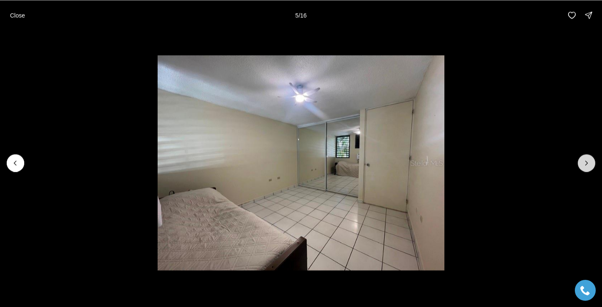
click at [581, 162] on button "Next slide" at bounding box center [587, 163] width 18 height 18
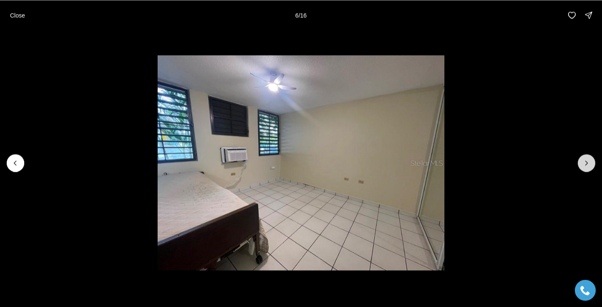
click at [581, 162] on button "Next slide" at bounding box center [587, 163] width 18 height 18
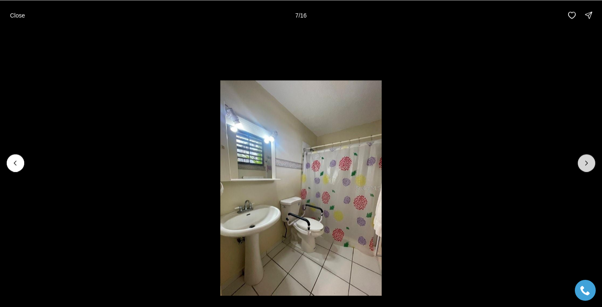
click at [581, 162] on button "Next slide" at bounding box center [587, 163] width 18 height 18
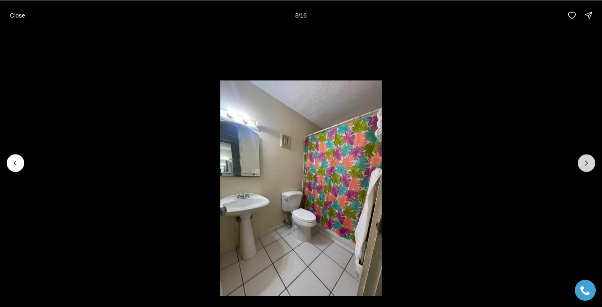
click at [581, 162] on button "Next slide" at bounding box center [587, 163] width 18 height 18
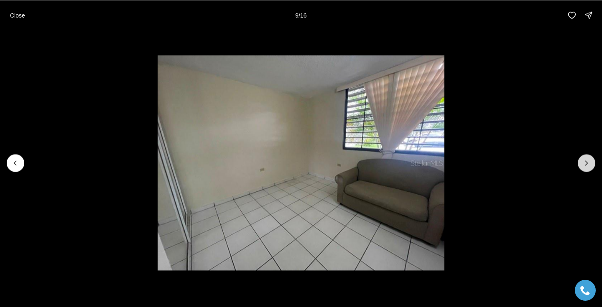
click at [581, 162] on button "Next slide" at bounding box center [587, 163] width 18 height 18
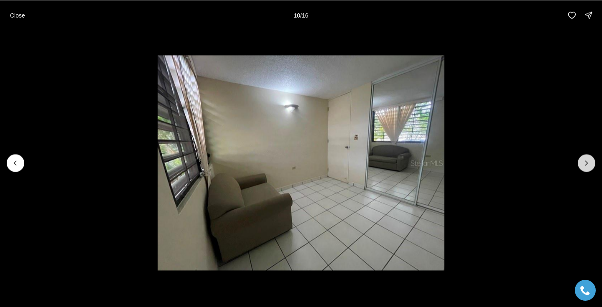
click at [581, 162] on button "Next slide" at bounding box center [587, 163] width 18 height 18
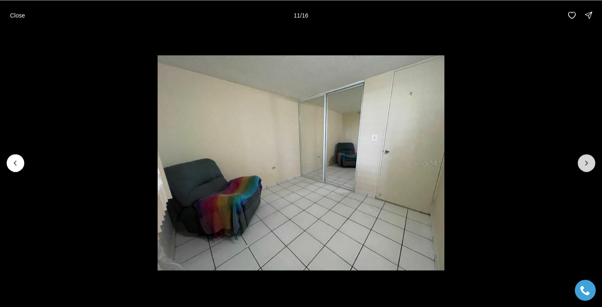
click at [581, 162] on button "Next slide" at bounding box center [587, 163] width 18 height 18
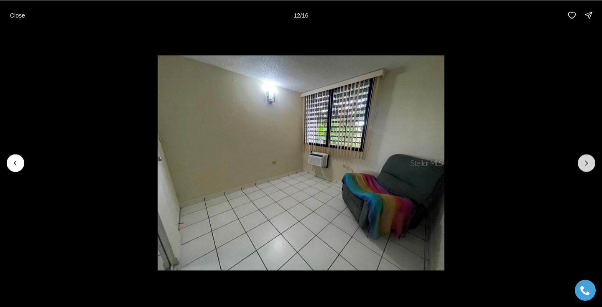
click at [581, 162] on button "Next slide" at bounding box center [587, 163] width 18 height 18
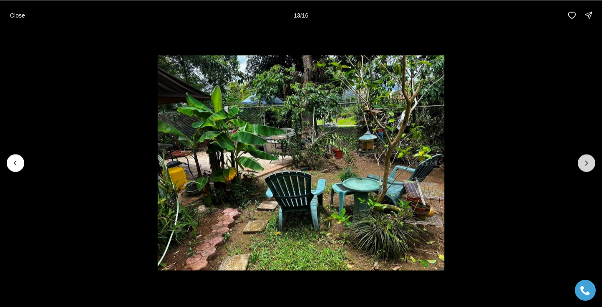
click at [581, 163] on button "Next slide" at bounding box center [587, 163] width 18 height 18
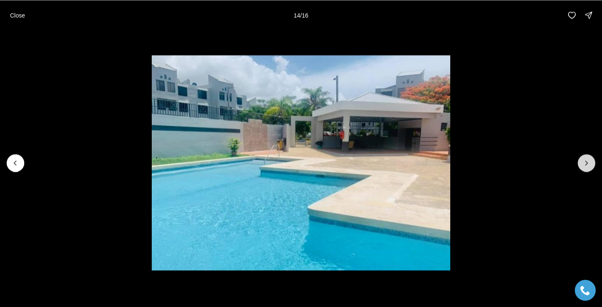
click at [581, 163] on button "Next slide" at bounding box center [587, 163] width 18 height 18
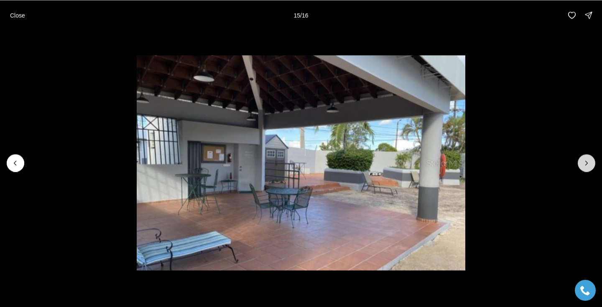
click at [581, 163] on button "Next slide" at bounding box center [587, 163] width 18 height 18
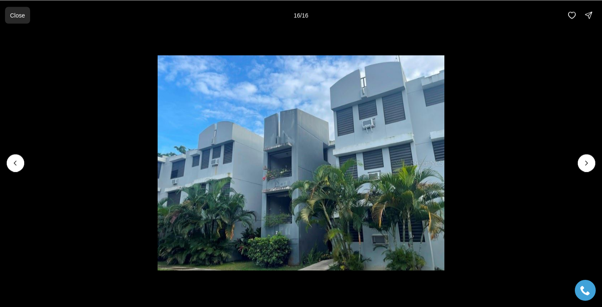
click at [14, 12] on p "Close" at bounding box center [17, 15] width 15 height 7
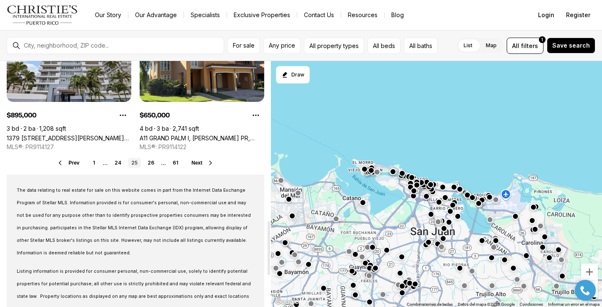
scroll to position [733, 0]
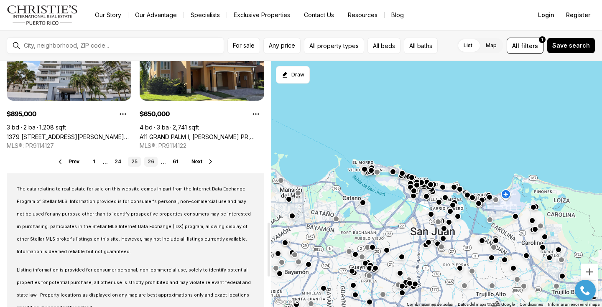
click at [149, 162] on link "26" at bounding box center [150, 162] width 13 height 10
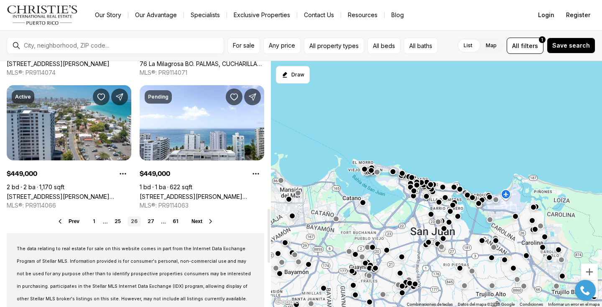
scroll to position [673, 0]
click at [150, 221] on link "27" at bounding box center [150, 221] width 13 height 10
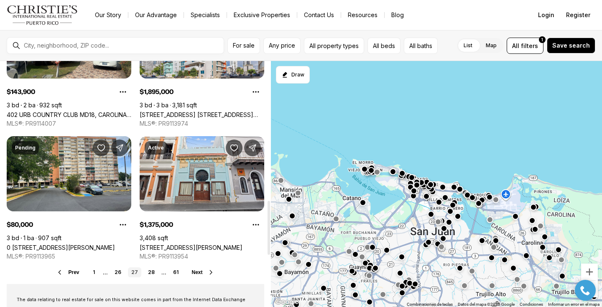
scroll to position [656, 0]
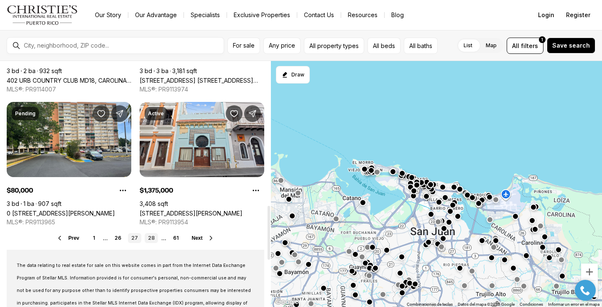
click at [151, 241] on link "28" at bounding box center [151, 238] width 13 height 10
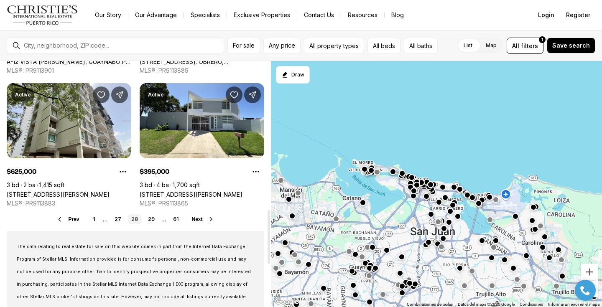
scroll to position [675, 0]
click at [152, 222] on link "29" at bounding box center [151, 219] width 13 height 10
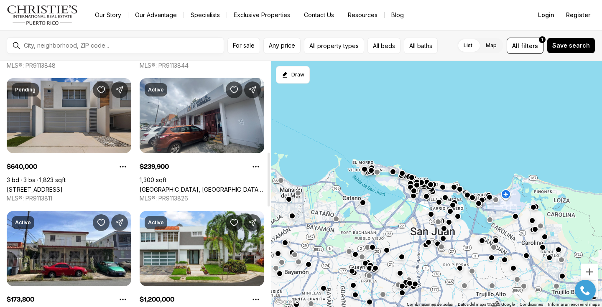
scroll to position [366, 0]
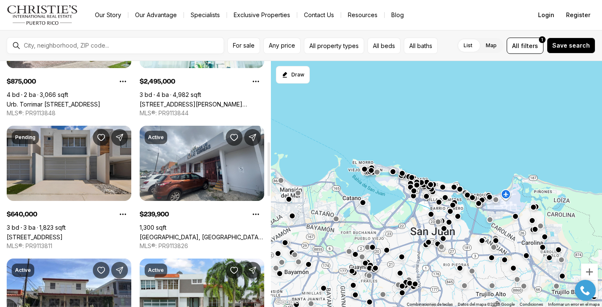
click at [63, 234] on link "[STREET_ADDRESS]" at bounding box center [35, 237] width 56 height 7
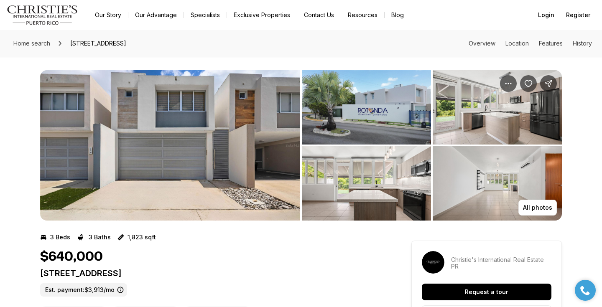
click at [329, 112] on img "View image gallery" at bounding box center [366, 107] width 129 height 74
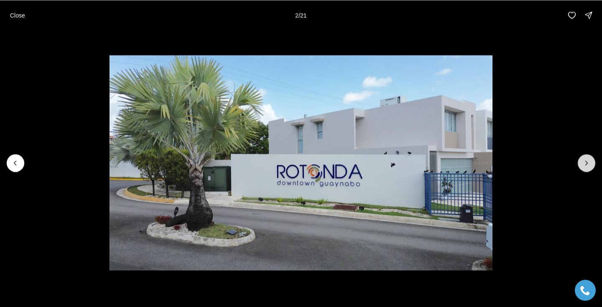
click at [586, 163] on icon "Next slide" at bounding box center [586, 163] width 2 height 4
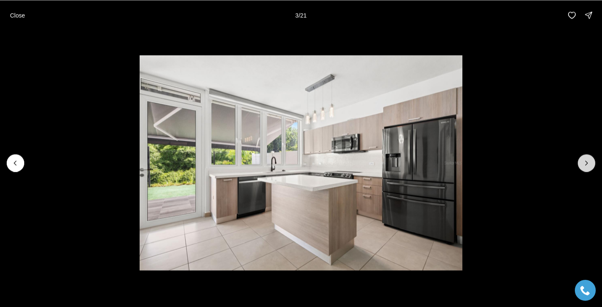
click at [586, 163] on icon "Next slide" at bounding box center [586, 163] width 2 height 4
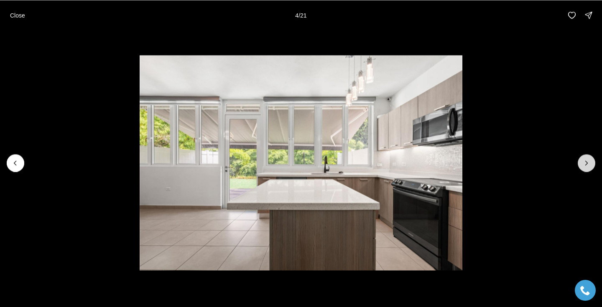
click at [586, 163] on icon "Next slide" at bounding box center [586, 163] width 2 height 4
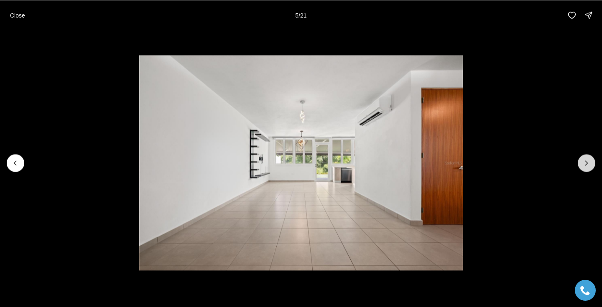
click at [586, 163] on icon "Next slide" at bounding box center [586, 163] width 2 height 4
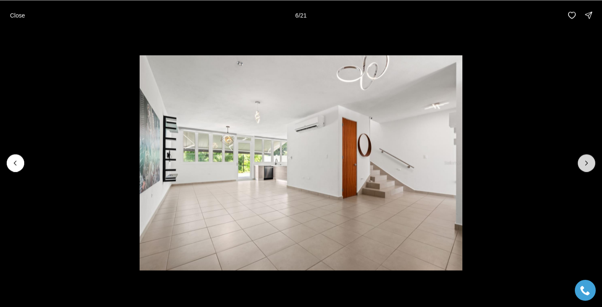
click at [586, 163] on icon "Next slide" at bounding box center [586, 163] width 2 height 4
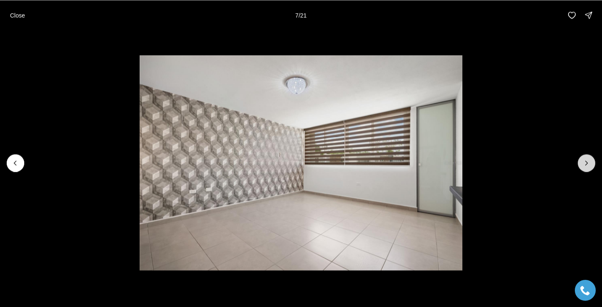
click at [586, 163] on icon "Next slide" at bounding box center [586, 163] width 2 height 4
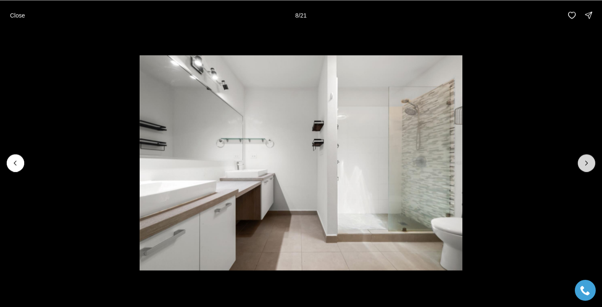
click at [586, 163] on icon "Next slide" at bounding box center [586, 163] width 2 height 4
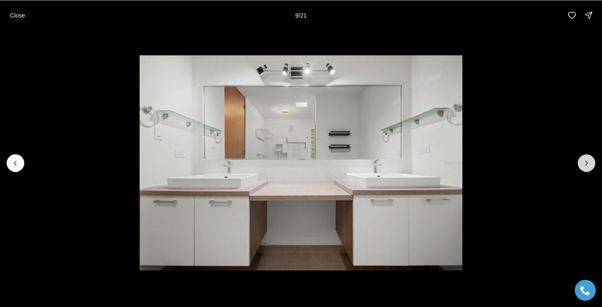
click at [586, 163] on icon "Next slide" at bounding box center [586, 163] width 2 height 4
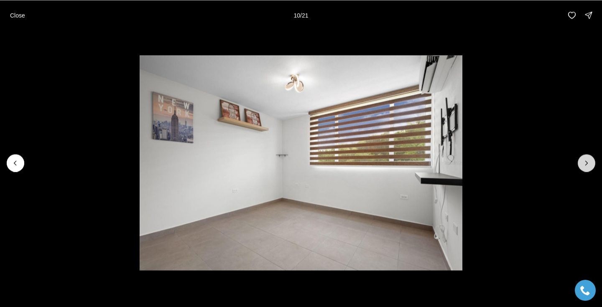
click at [586, 163] on icon "Next slide" at bounding box center [586, 163] width 2 height 4
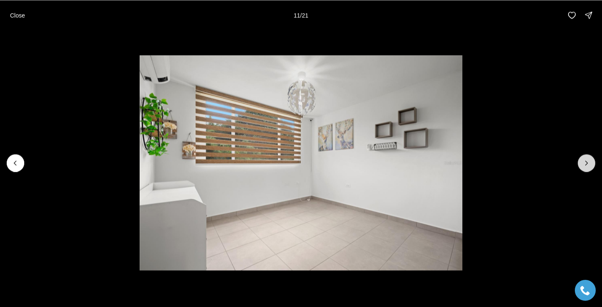
click at [586, 163] on icon "Next slide" at bounding box center [586, 163] width 2 height 4
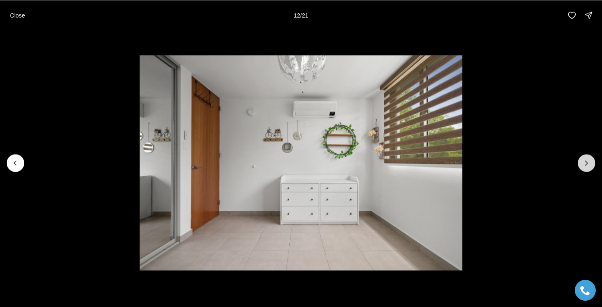
click at [586, 163] on icon "Next slide" at bounding box center [586, 163] width 2 height 4
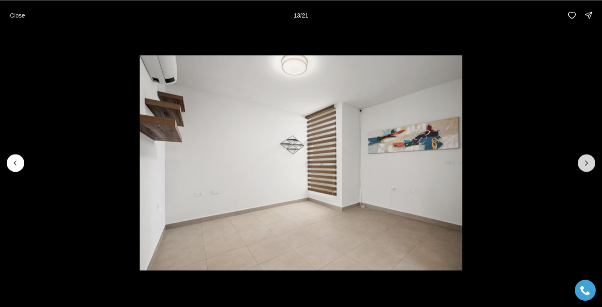
click at [586, 163] on icon "Next slide" at bounding box center [586, 163] width 2 height 4
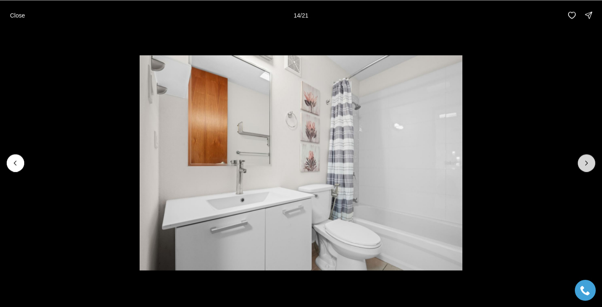
click at [586, 163] on icon "Next slide" at bounding box center [586, 163] width 2 height 4
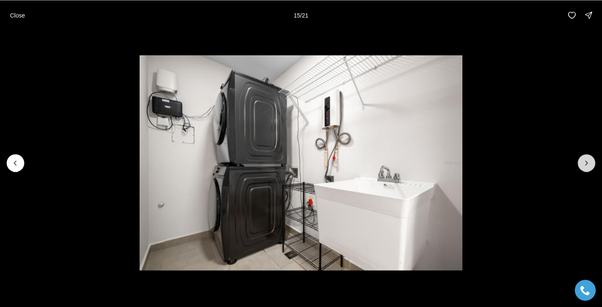
click at [586, 163] on icon "Next slide" at bounding box center [586, 163] width 2 height 4
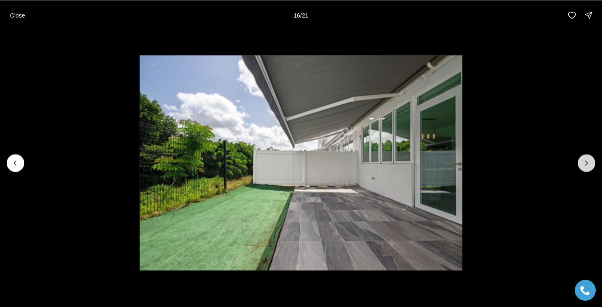
click at [586, 163] on icon "Next slide" at bounding box center [586, 163] width 2 height 4
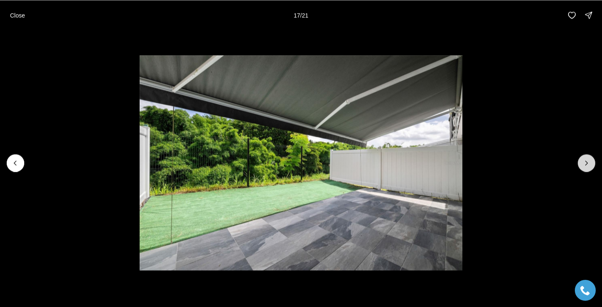
click at [586, 163] on icon "Next slide" at bounding box center [586, 163] width 2 height 4
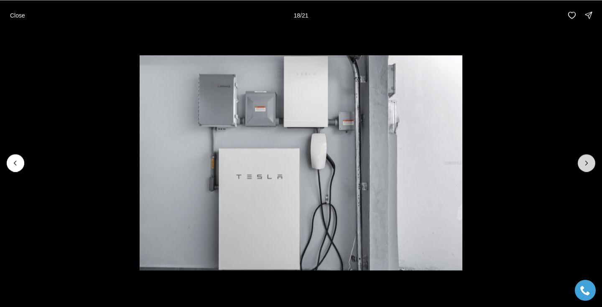
click at [586, 163] on icon "Next slide" at bounding box center [586, 163] width 2 height 4
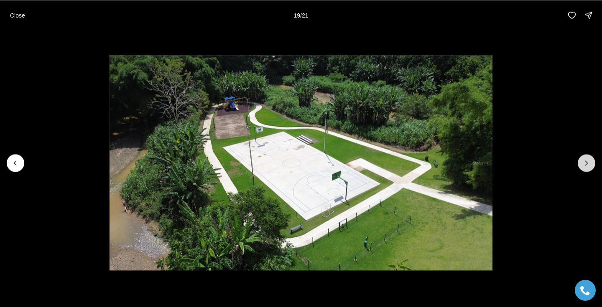
click at [586, 163] on icon "Next slide" at bounding box center [586, 163] width 2 height 4
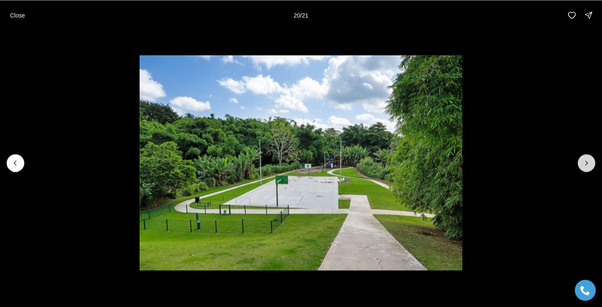
click at [586, 163] on icon "Next slide" at bounding box center [586, 163] width 2 height 4
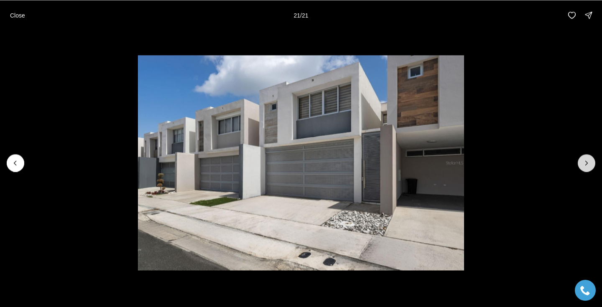
click at [586, 163] on div at bounding box center [587, 163] width 18 height 18
click at [17, 14] on p "Close" at bounding box center [17, 15] width 15 height 7
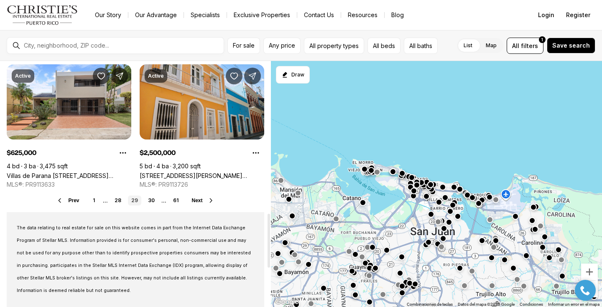
scroll to position [694, 0]
click at [152, 200] on link "30" at bounding box center [151, 200] width 13 height 10
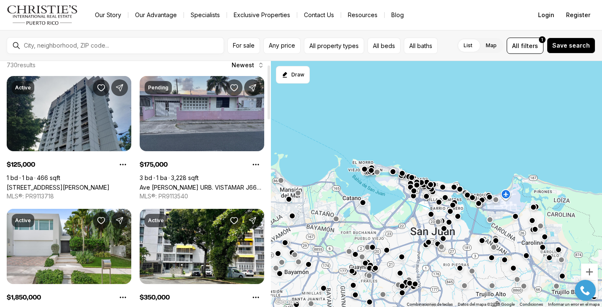
scroll to position [20, 0]
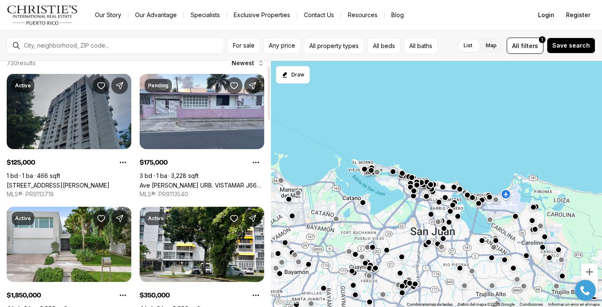
click at [83, 182] on link "21 VILLA MAGNA COND. #1505, SAN JUAN PR, 00921" at bounding box center [58, 185] width 103 height 7
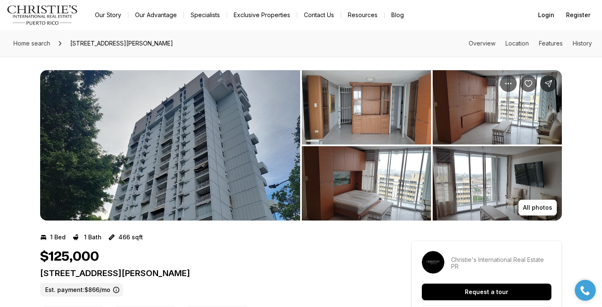
click at [374, 115] on img "View image gallery" at bounding box center [366, 107] width 129 height 74
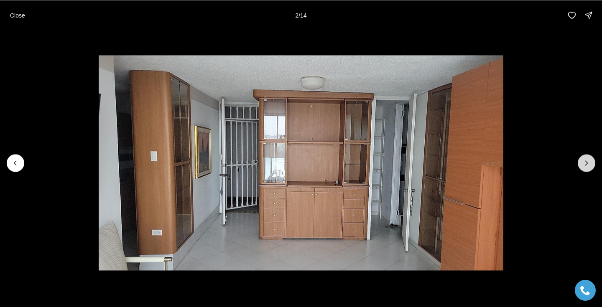
click at [589, 164] on icon "Next slide" at bounding box center [586, 163] width 8 height 8
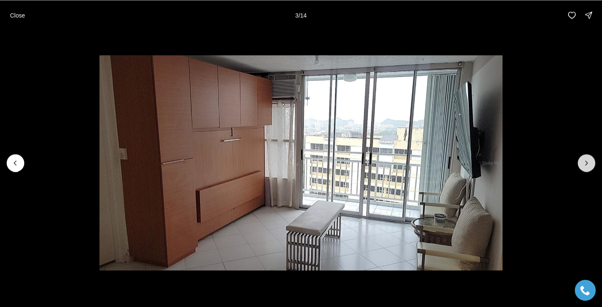
click at [589, 164] on icon "Next slide" at bounding box center [586, 163] width 8 height 8
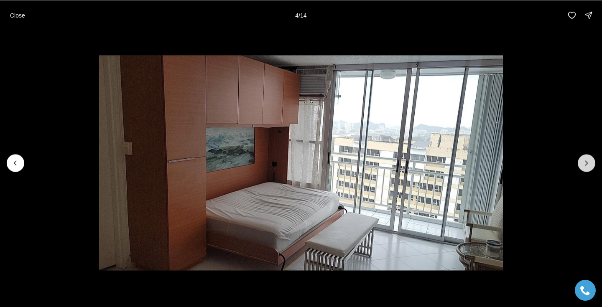
click at [589, 164] on icon "Next slide" at bounding box center [586, 163] width 8 height 8
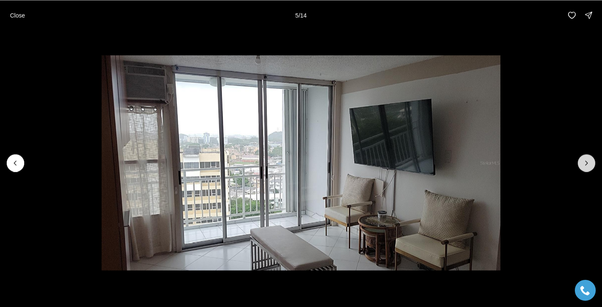
click at [589, 164] on icon "Next slide" at bounding box center [586, 163] width 8 height 8
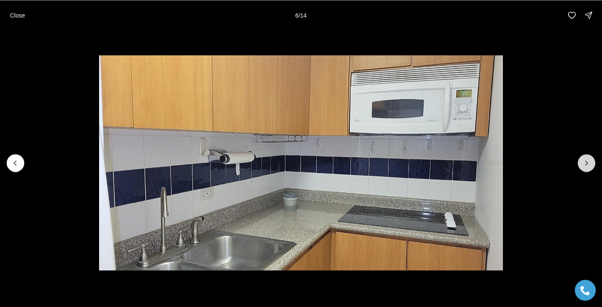
click at [589, 164] on icon "Next slide" at bounding box center [586, 163] width 8 height 8
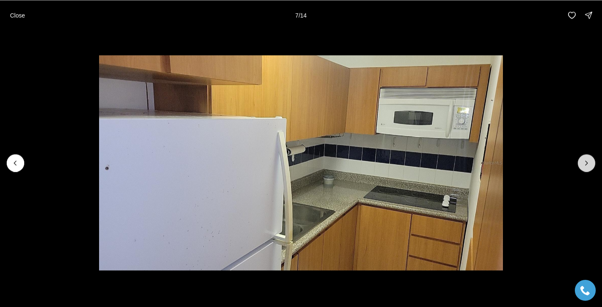
click at [589, 164] on icon "Next slide" at bounding box center [586, 163] width 8 height 8
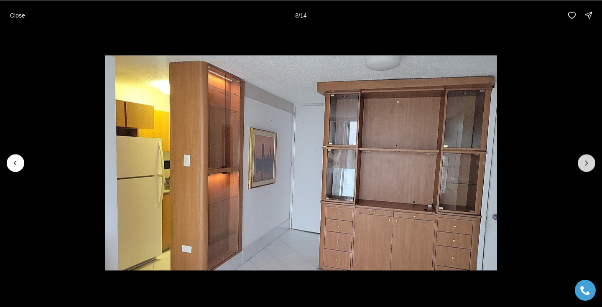
click at [589, 164] on icon "Next slide" at bounding box center [586, 163] width 8 height 8
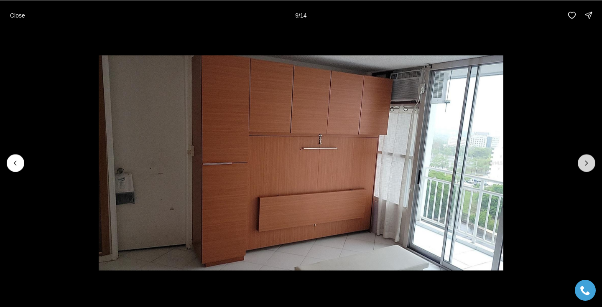
click at [589, 164] on icon "Next slide" at bounding box center [586, 163] width 8 height 8
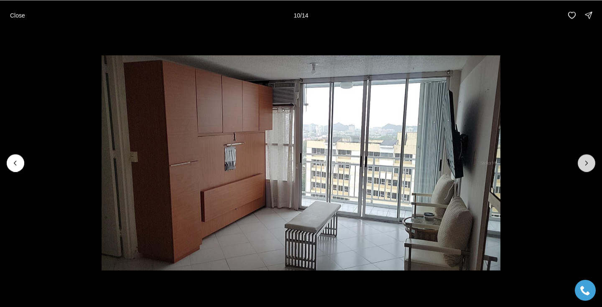
click at [589, 164] on icon "Next slide" at bounding box center [586, 163] width 8 height 8
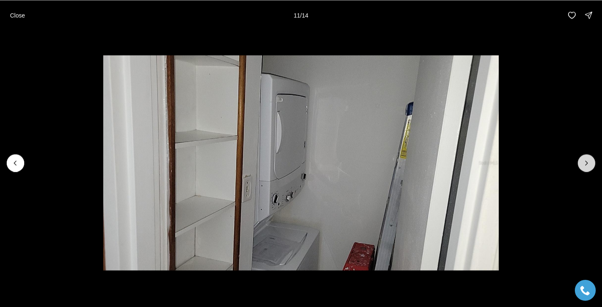
click at [589, 164] on icon "Next slide" at bounding box center [586, 163] width 8 height 8
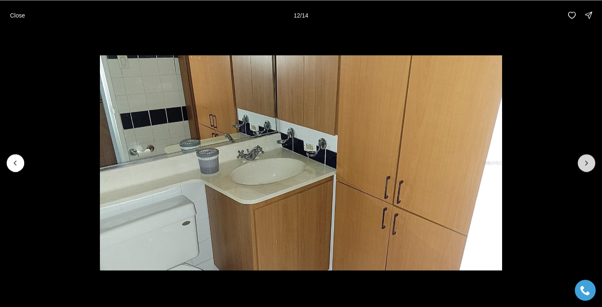
click at [589, 164] on icon "Next slide" at bounding box center [586, 163] width 8 height 8
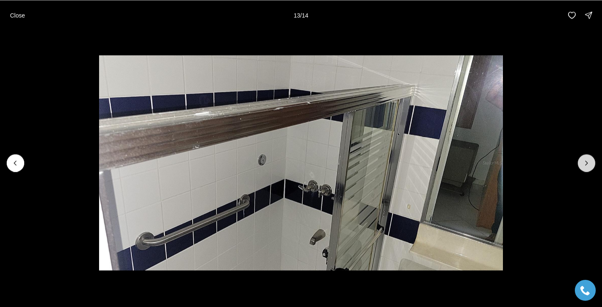
click at [589, 164] on icon "Next slide" at bounding box center [586, 163] width 8 height 8
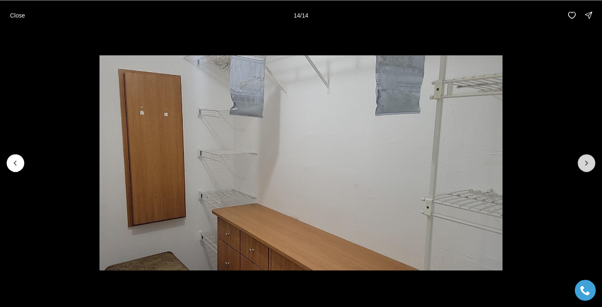
click at [589, 164] on div at bounding box center [587, 163] width 18 height 18
click at [13, 10] on button "Close" at bounding box center [17, 15] width 25 height 17
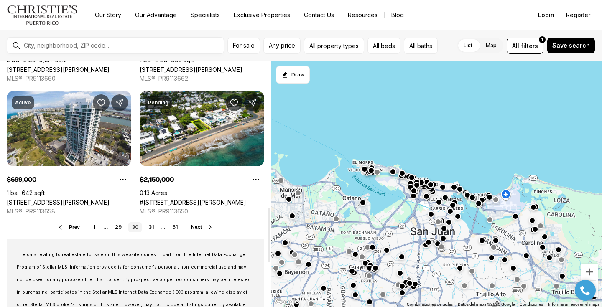
scroll to position [695, 0]
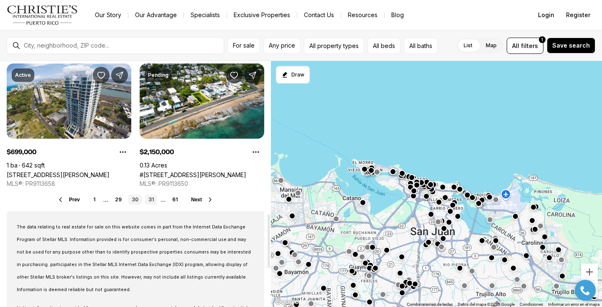
click at [153, 202] on link "31" at bounding box center [151, 200] width 12 height 10
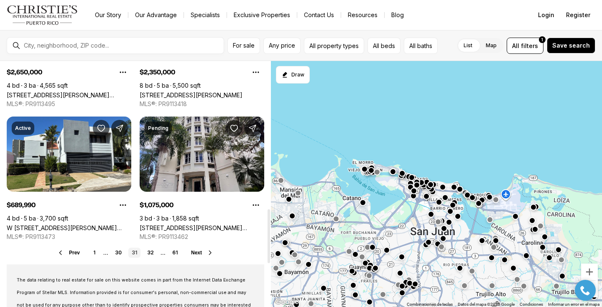
scroll to position [679, 0]
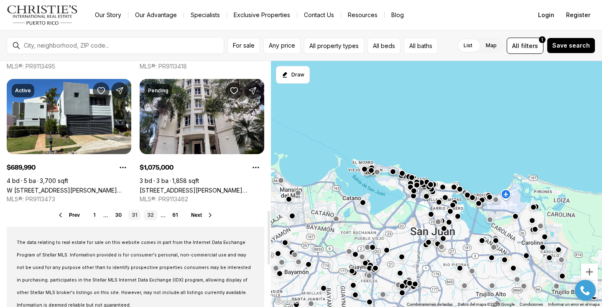
click at [152, 216] on link "32" at bounding box center [150, 215] width 13 height 10
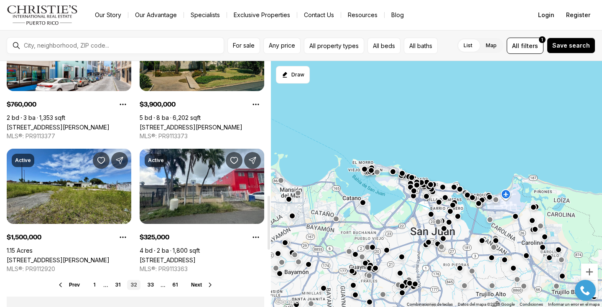
scroll to position [660, 0]
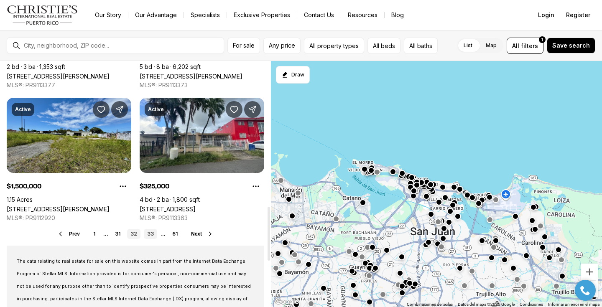
click at [149, 233] on link "33" at bounding box center [150, 234] width 13 height 10
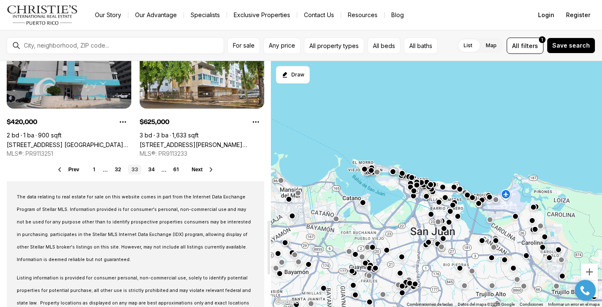
scroll to position [726, 0]
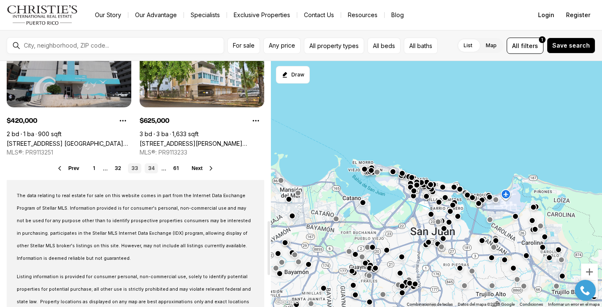
click at [148, 170] on link "34" at bounding box center [151, 168] width 13 height 10
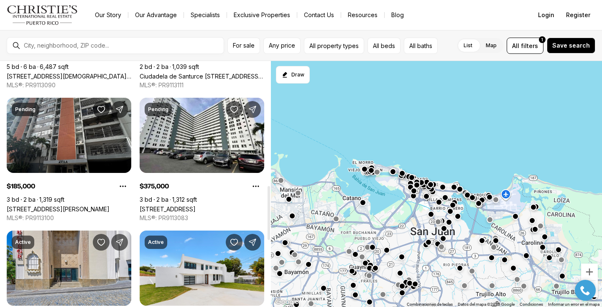
scroll to position [575, 0]
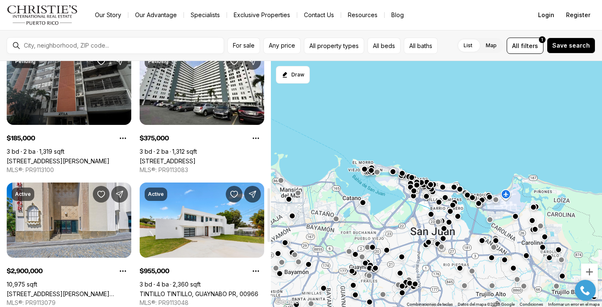
click at [89, 158] on link "[STREET_ADDRESS][PERSON_NAME]" at bounding box center [58, 161] width 103 height 7
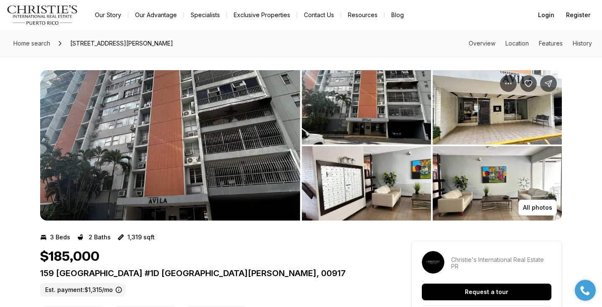
click at [325, 109] on img "View image gallery" at bounding box center [366, 107] width 129 height 74
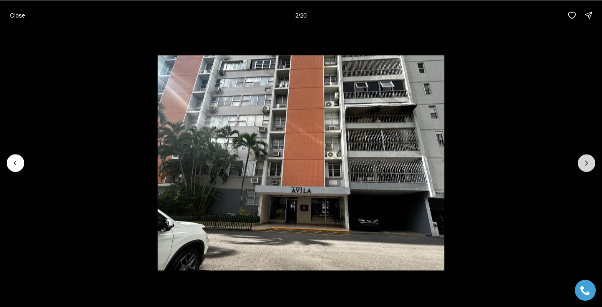
click at [581, 160] on button "Next slide" at bounding box center [587, 163] width 18 height 18
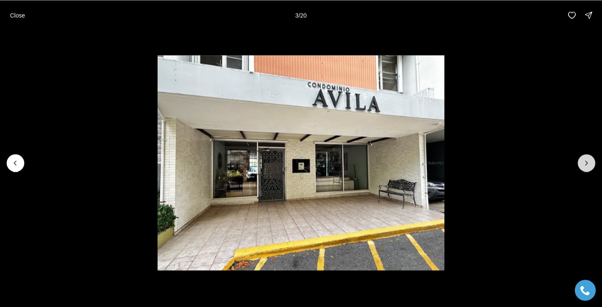
click at [581, 160] on button "Next slide" at bounding box center [587, 163] width 18 height 18
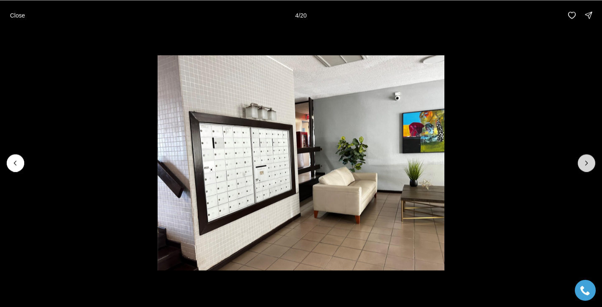
click at [581, 160] on button "Next slide" at bounding box center [587, 163] width 18 height 18
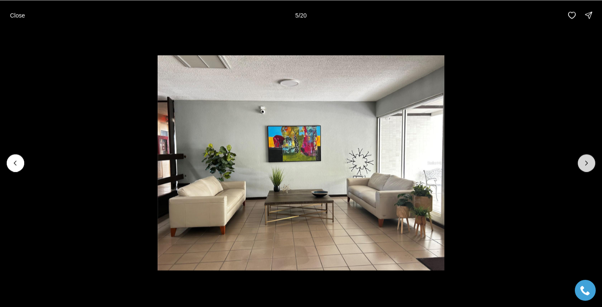
click at [581, 160] on button "Next slide" at bounding box center [587, 163] width 18 height 18
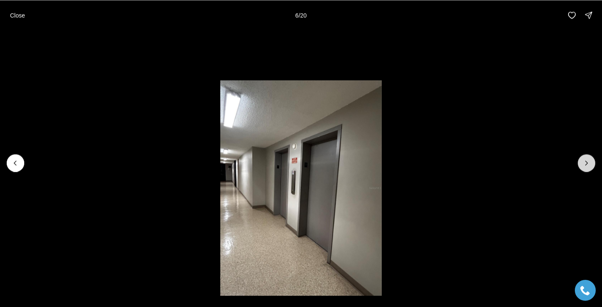
click at [581, 160] on button "Next slide" at bounding box center [587, 163] width 18 height 18
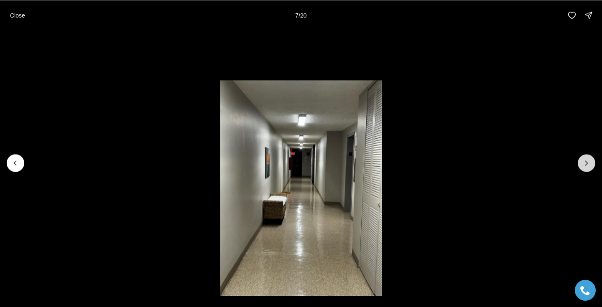
click at [581, 160] on button "Next slide" at bounding box center [587, 163] width 18 height 18
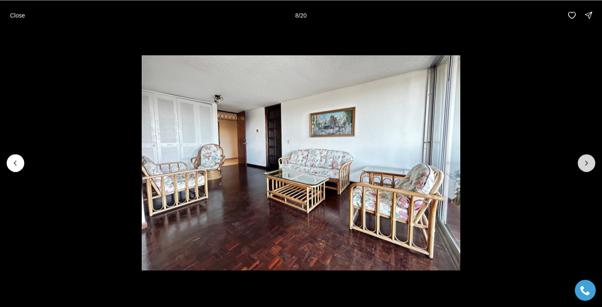
click at [583, 160] on icon "Next slide" at bounding box center [586, 163] width 8 height 8
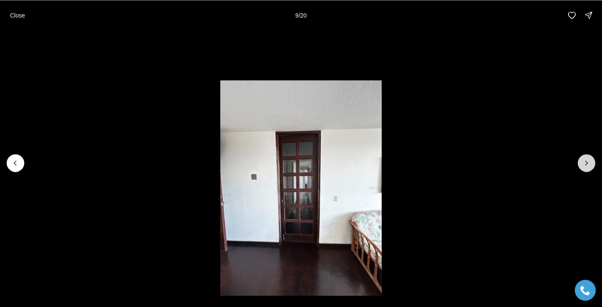
click at [583, 160] on icon "Next slide" at bounding box center [586, 163] width 8 height 8
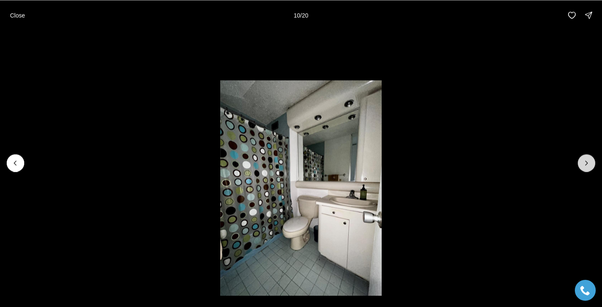
click at [583, 160] on icon "Next slide" at bounding box center [586, 163] width 8 height 8
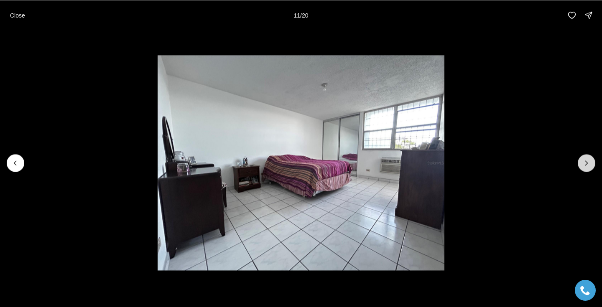
click at [583, 160] on icon "Next slide" at bounding box center [586, 163] width 8 height 8
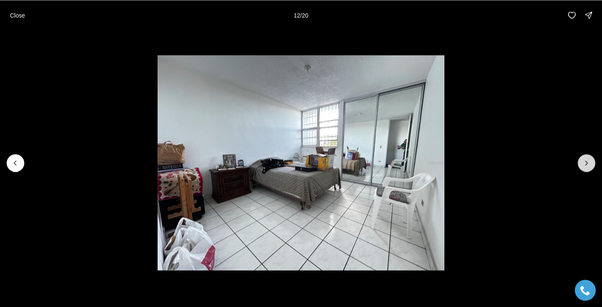
click at [583, 160] on icon "Next slide" at bounding box center [586, 163] width 8 height 8
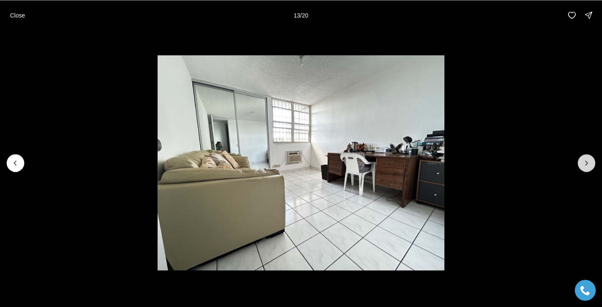
click at [583, 160] on icon "Next slide" at bounding box center [586, 163] width 8 height 8
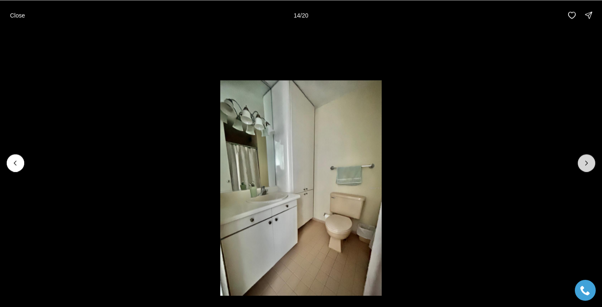
click at [583, 160] on icon "Next slide" at bounding box center [586, 163] width 8 height 8
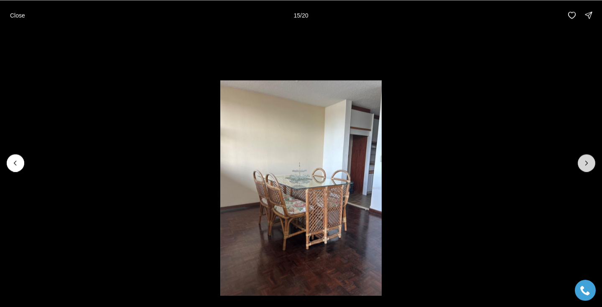
click at [583, 161] on icon "Next slide" at bounding box center [586, 163] width 8 height 8
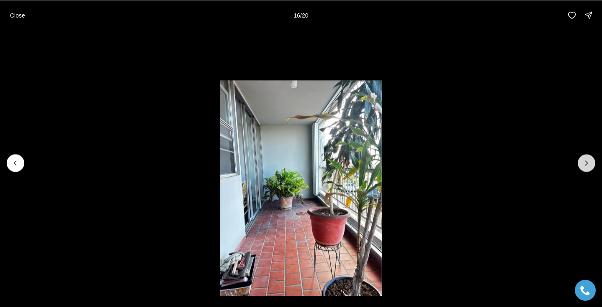
click at [583, 161] on icon "Next slide" at bounding box center [586, 163] width 8 height 8
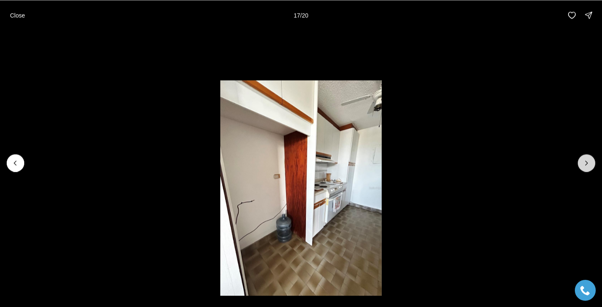
click at [583, 161] on icon "Next slide" at bounding box center [586, 163] width 8 height 8
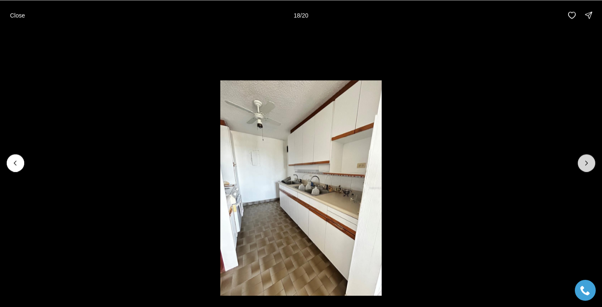
click at [583, 161] on icon "Next slide" at bounding box center [586, 163] width 8 height 8
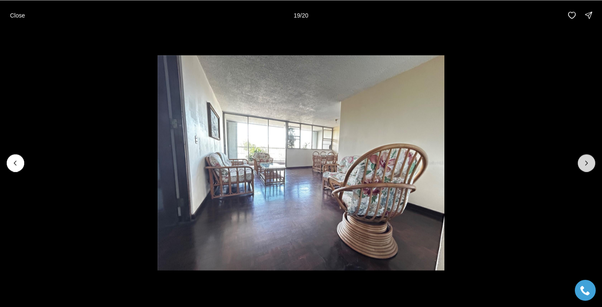
click at [583, 161] on icon "Next slide" at bounding box center [586, 163] width 8 height 8
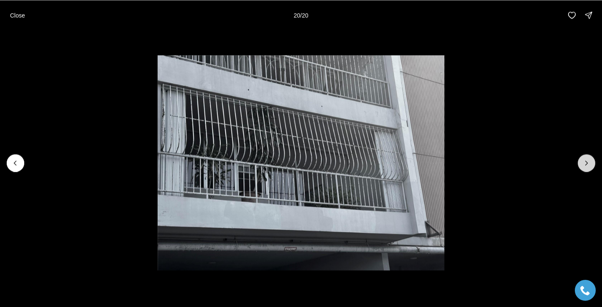
click at [583, 161] on div at bounding box center [587, 163] width 18 height 18
click at [18, 12] on p "Close" at bounding box center [17, 15] width 15 height 7
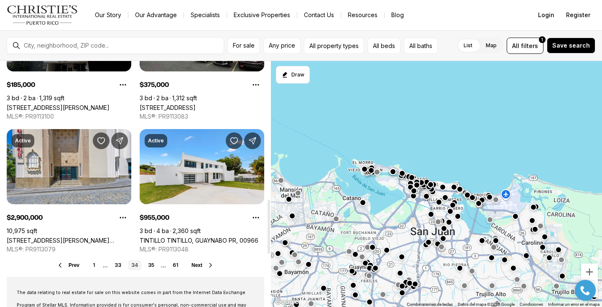
scroll to position [644, 0]
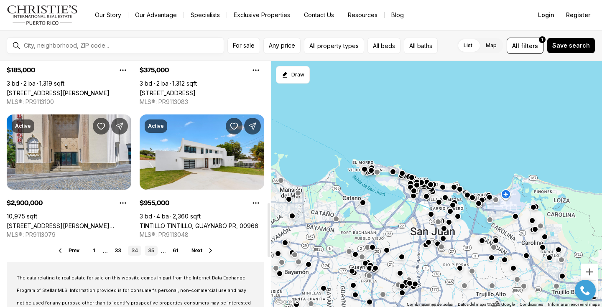
click at [150, 248] on link "35" at bounding box center [151, 251] width 13 height 10
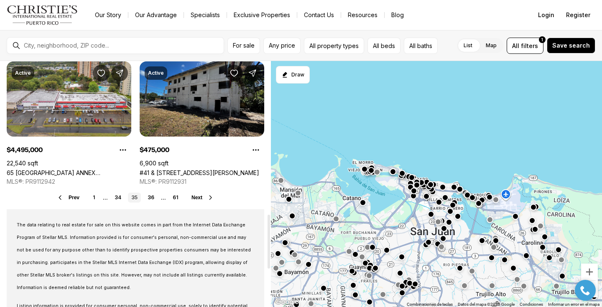
scroll to position [695, 0]
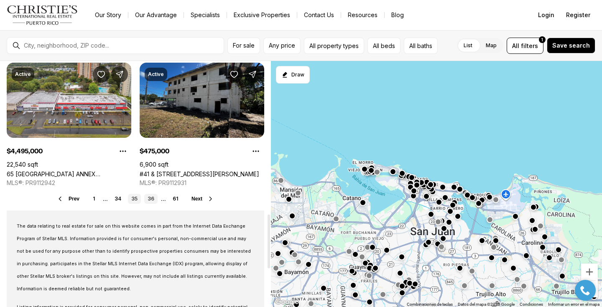
click at [148, 199] on link "36" at bounding box center [150, 199] width 13 height 10
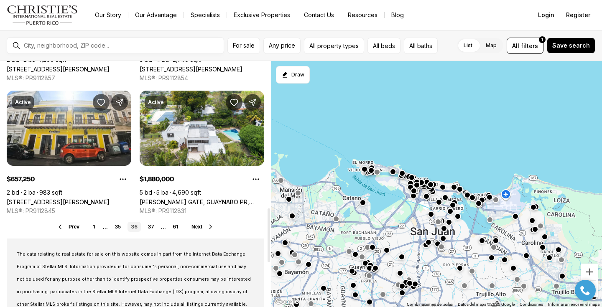
scroll to position [667, 0]
click at [154, 227] on link "37" at bounding box center [150, 227] width 13 height 10
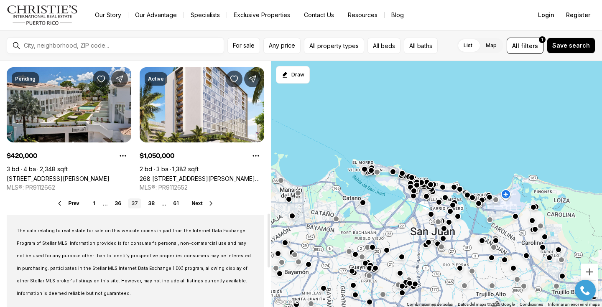
scroll to position [692, 0]
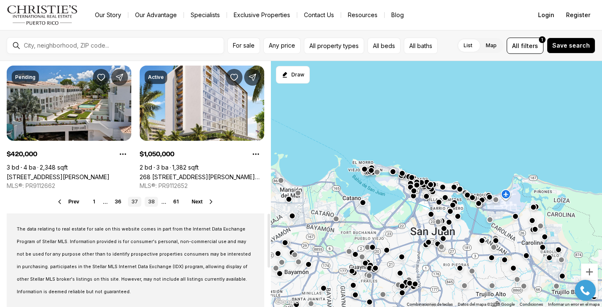
click at [151, 202] on link "38" at bounding box center [151, 202] width 13 height 10
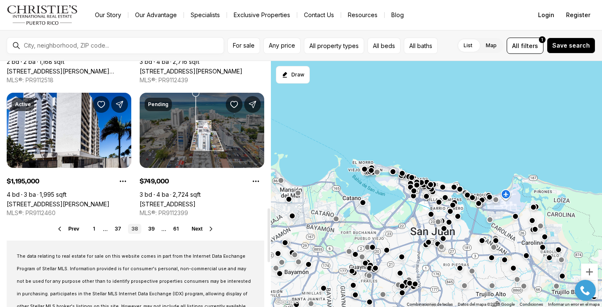
scroll to position [667, 0]
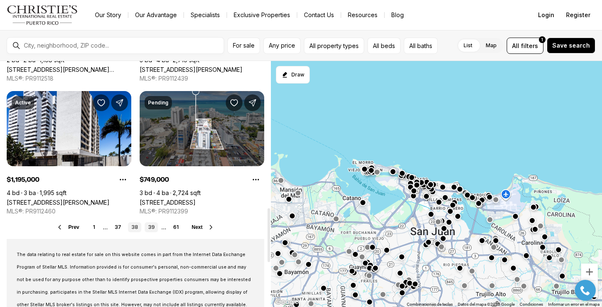
click at [150, 225] on link "39" at bounding box center [151, 227] width 13 height 10
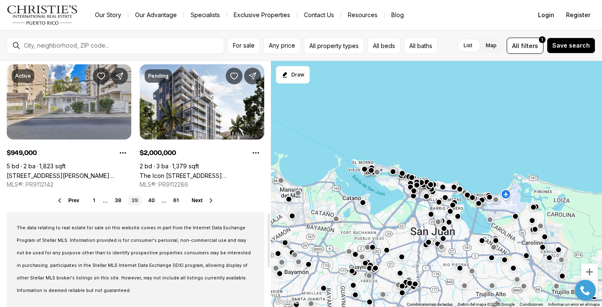
scroll to position [695, 0]
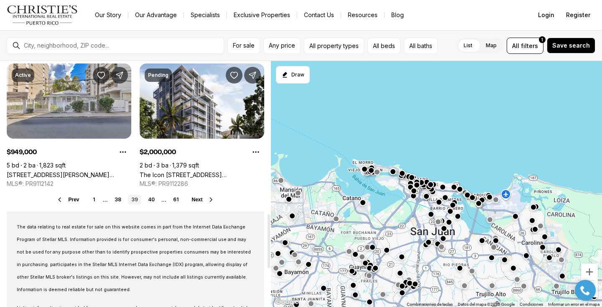
click at [151, 200] on link "40" at bounding box center [151, 200] width 13 height 10
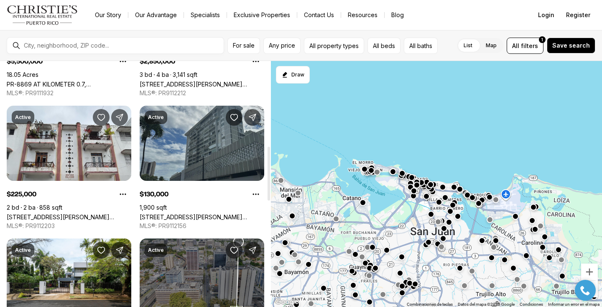
scroll to position [388, 0]
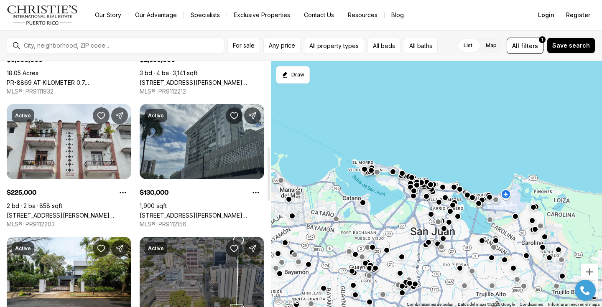
click at [201, 212] on link "500 AVE MUÑOZ RIVERA, SAN JUAN PR, 00918" at bounding box center [202, 215] width 125 height 7
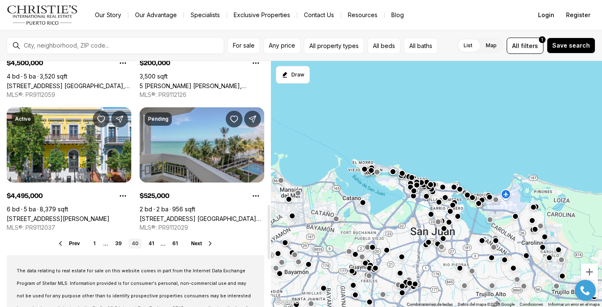
scroll to position [653, 0]
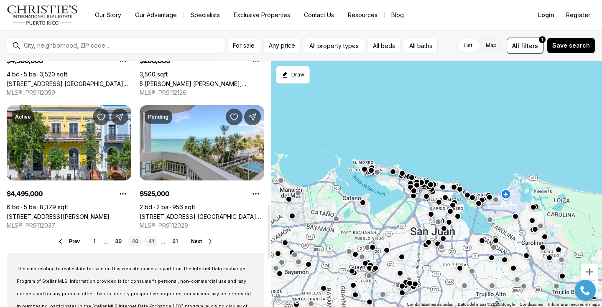
click at [153, 244] on link "41" at bounding box center [151, 242] width 12 height 10
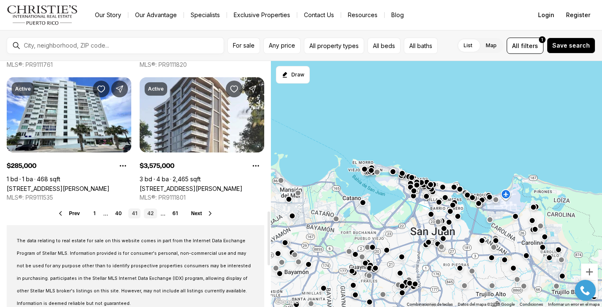
scroll to position [682, 0]
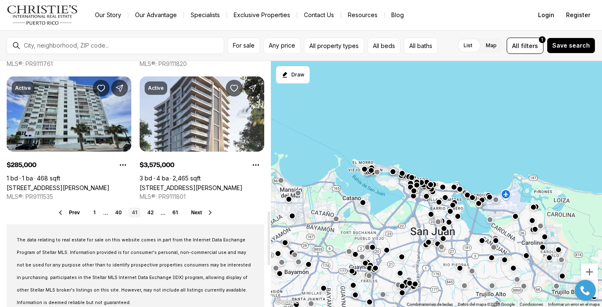
click at [74, 184] on link "1035 ASHFORD AVENUE #508, SAN JUAN PR, 00911" at bounding box center [58, 187] width 103 height 7
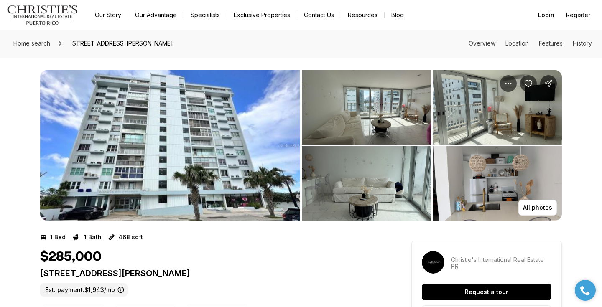
click at [369, 112] on img "View image gallery" at bounding box center [366, 107] width 129 height 74
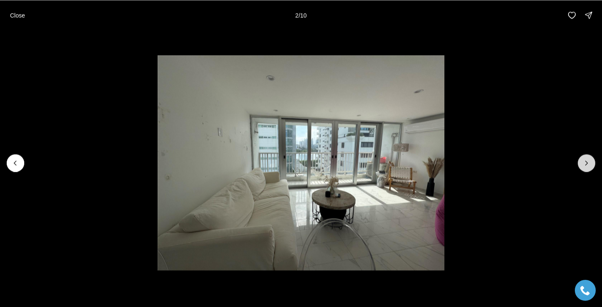
click at [585, 161] on icon "Next slide" at bounding box center [586, 163] width 2 height 4
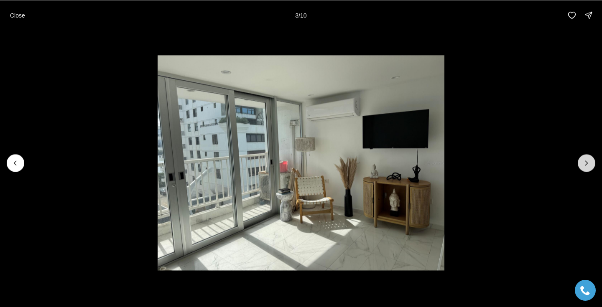
click at [585, 161] on icon "Next slide" at bounding box center [586, 163] width 2 height 4
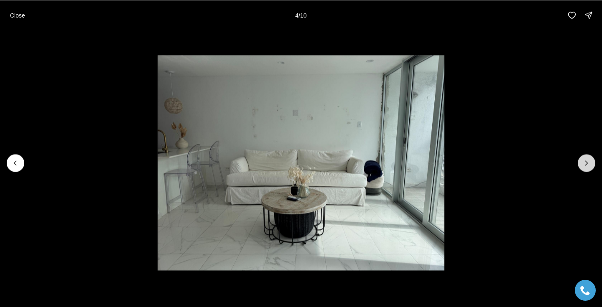
click at [585, 161] on icon "Next slide" at bounding box center [586, 163] width 2 height 4
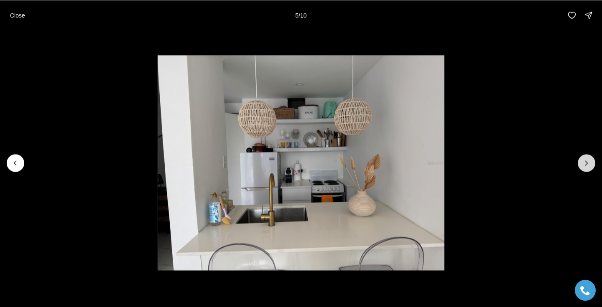
click at [585, 161] on icon "Next slide" at bounding box center [586, 163] width 2 height 4
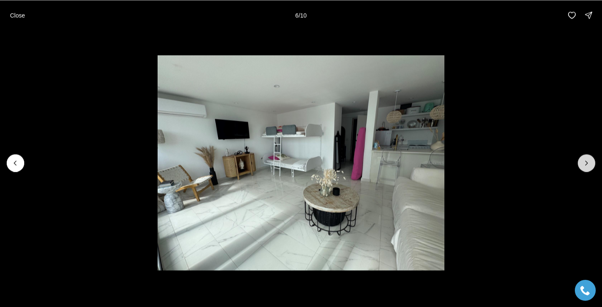
click at [585, 161] on icon "Next slide" at bounding box center [586, 163] width 2 height 4
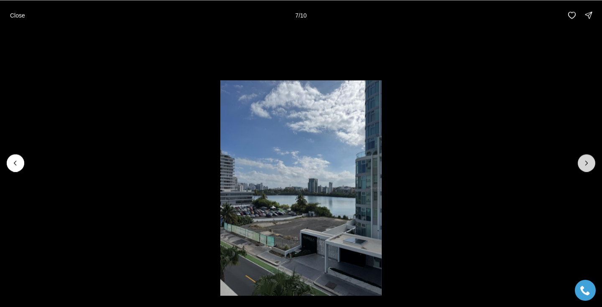
click at [585, 161] on icon "Next slide" at bounding box center [586, 163] width 2 height 4
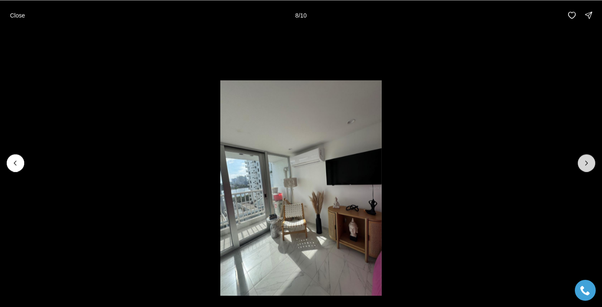
click at [585, 161] on icon "Next slide" at bounding box center [586, 163] width 2 height 4
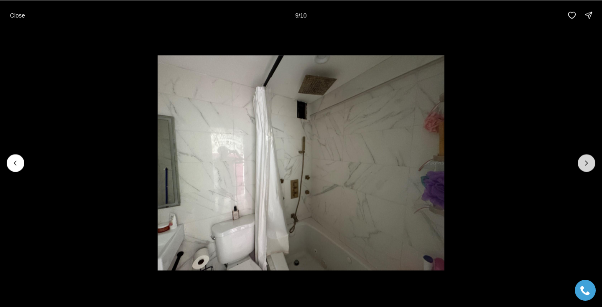
click at [585, 164] on icon "Next slide" at bounding box center [586, 163] width 8 height 8
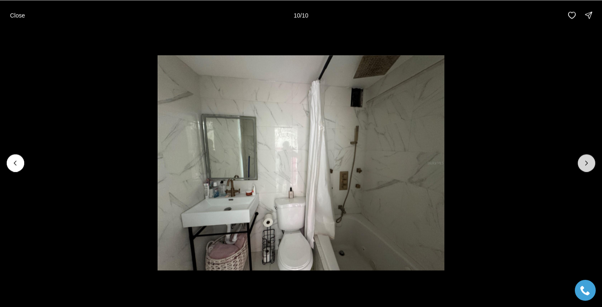
click at [585, 164] on div at bounding box center [587, 163] width 18 height 18
click at [15, 17] on p "Close" at bounding box center [17, 15] width 15 height 7
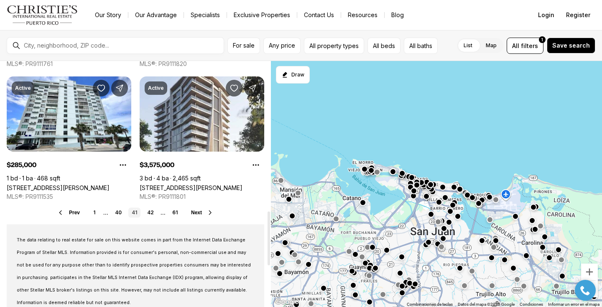
scroll to position [721, 0]
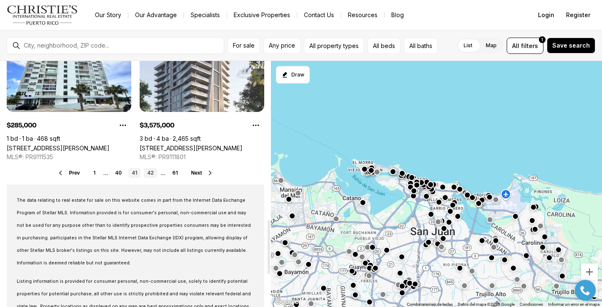
click at [152, 174] on link "42" at bounding box center [150, 173] width 13 height 10
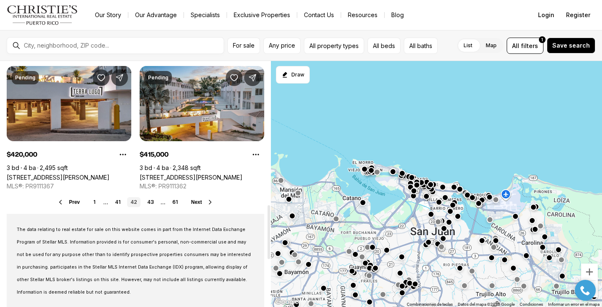
scroll to position [695, 0]
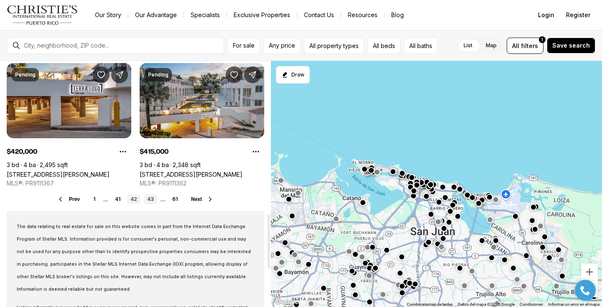
click at [151, 198] on link "43" at bounding box center [150, 199] width 13 height 10
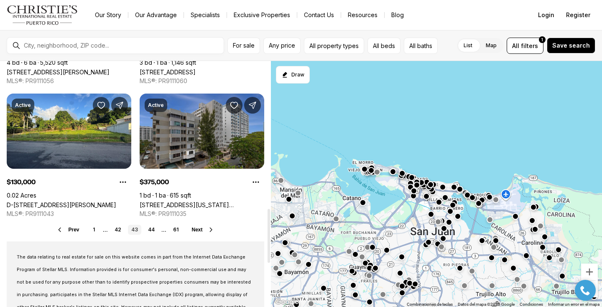
scroll to position [690, 0]
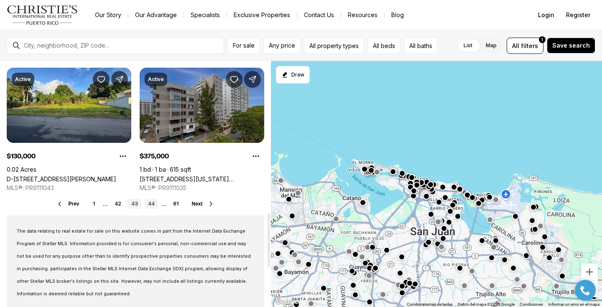
click at [151, 205] on link "44" at bounding box center [151, 204] width 13 height 10
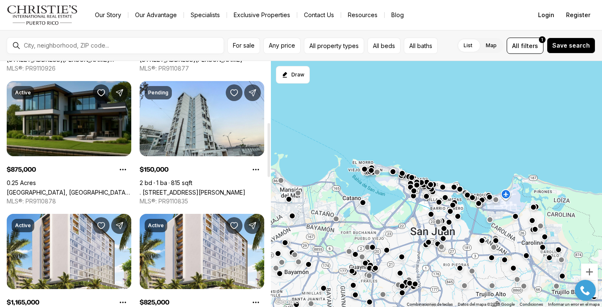
scroll to position [279, 0]
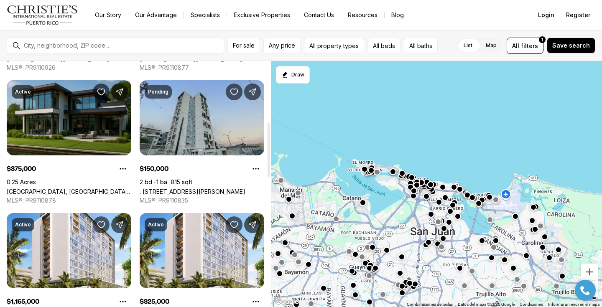
click at [174, 188] on link ". [STREET_ADDRESS][PERSON_NAME]" at bounding box center [193, 191] width 106 height 7
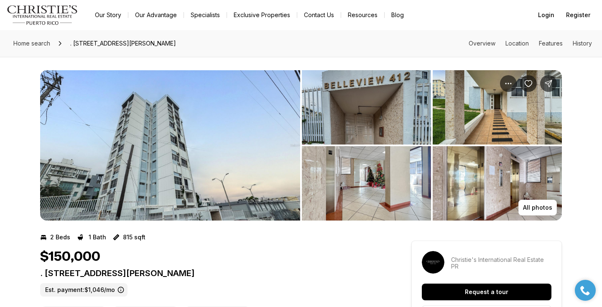
click at [196, 162] on img "View image gallery" at bounding box center [170, 145] width 260 height 150
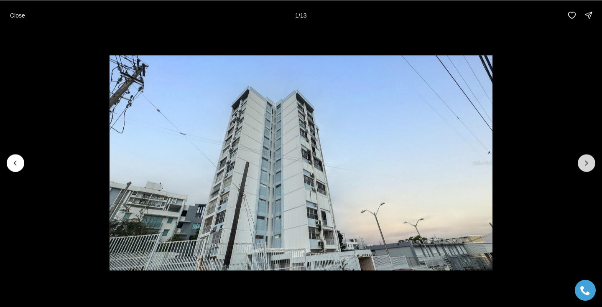
click at [586, 163] on icon "Next slide" at bounding box center [586, 163] width 8 height 8
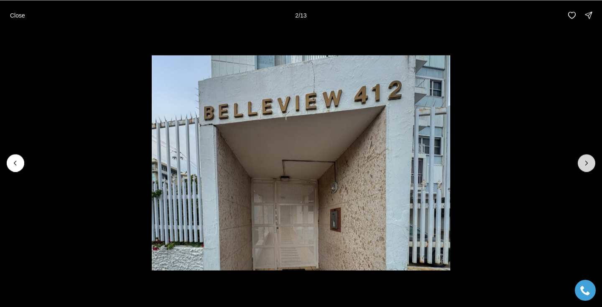
click at [586, 163] on icon "Next slide" at bounding box center [586, 163] width 8 height 8
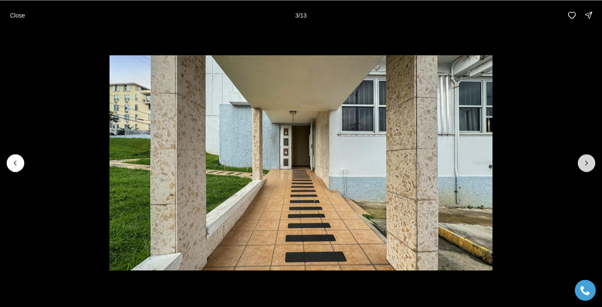
click at [586, 163] on icon "Next slide" at bounding box center [586, 163] width 8 height 8
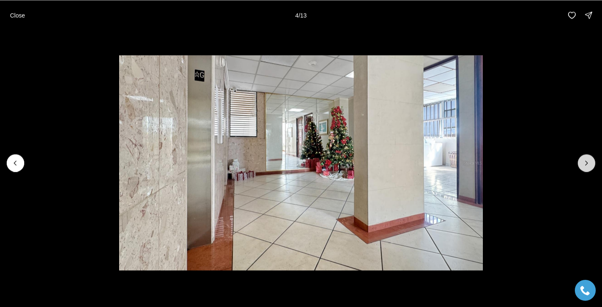
click at [586, 163] on icon "Next slide" at bounding box center [586, 163] width 8 height 8
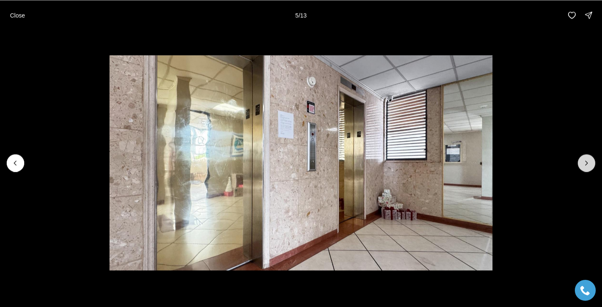
click at [586, 163] on icon "Next slide" at bounding box center [586, 163] width 8 height 8
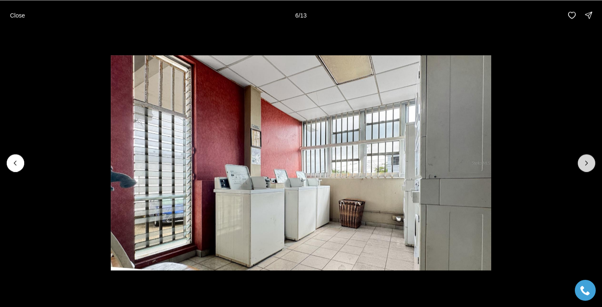
click at [586, 163] on icon "Next slide" at bounding box center [586, 163] width 8 height 8
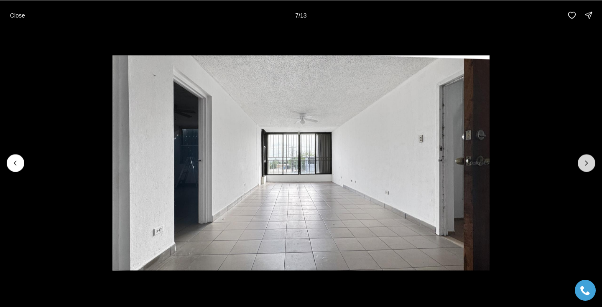
click at [586, 163] on icon "Next slide" at bounding box center [586, 163] width 8 height 8
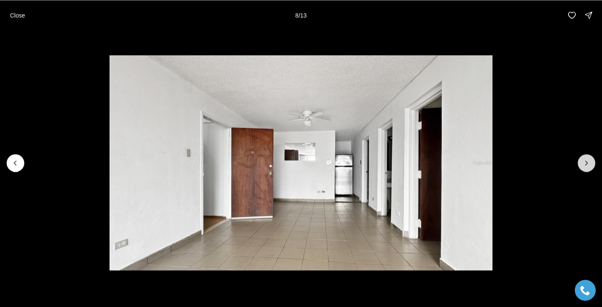
click at [586, 163] on icon "Next slide" at bounding box center [586, 163] width 8 height 8
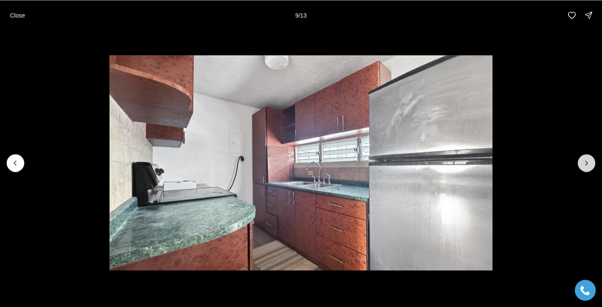
click at [586, 163] on icon "Next slide" at bounding box center [586, 163] width 8 height 8
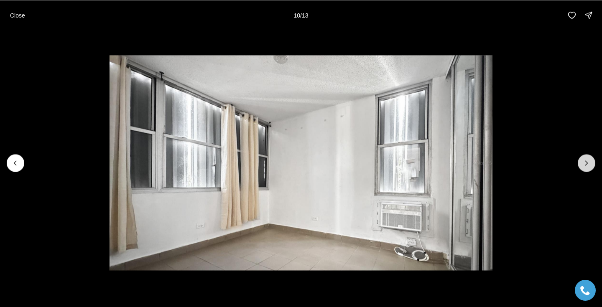
click at [586, 163] on icon "Next slide" at bounding box center [586, 163] width 8 height 8
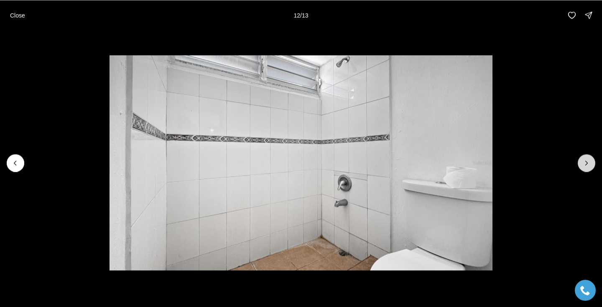
click at [586, 163] on icon "Next slide" at bounding box center [586, 163] width 8 height 8
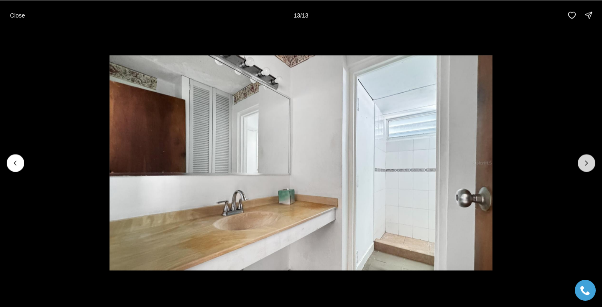
click at [586, 163] on div at bounding box center [587, 163] width 18 height 18
click at [17, 13] on p "Close" at bounding box center [17, 15] width 15 height 7
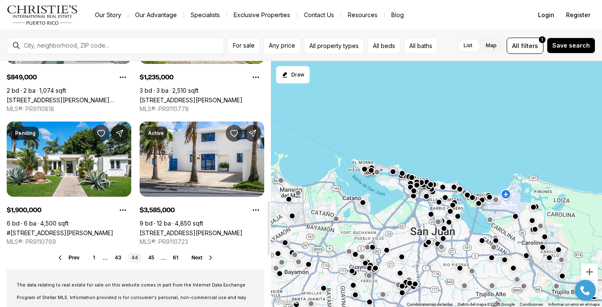
scroll to position [679, 0]
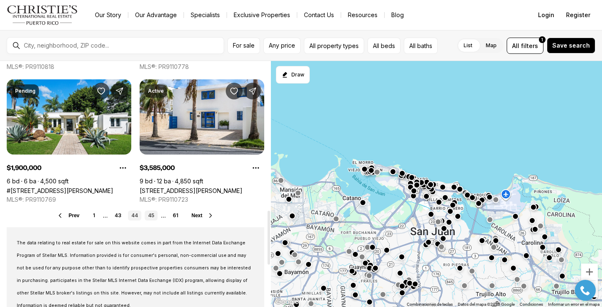
click at [153, 218] on link "45" at bounding box center [151, 216] width 13 height 10
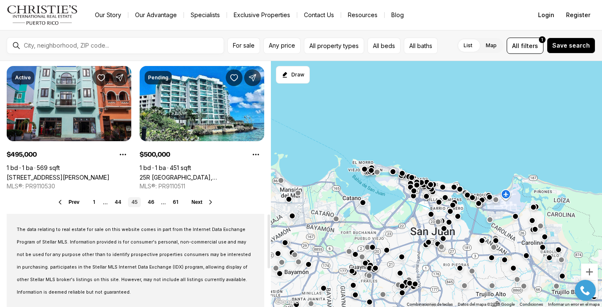
scroll to position [695, 0]
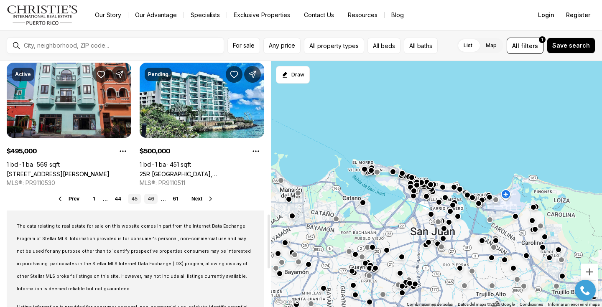
click at [154, 201] on link "46" at bounding box center [150, 199] width 13 height 10
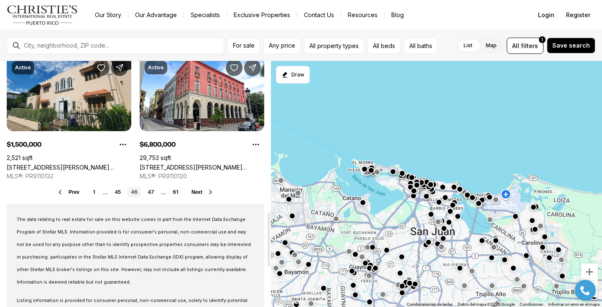
scroll to position [706, 0]
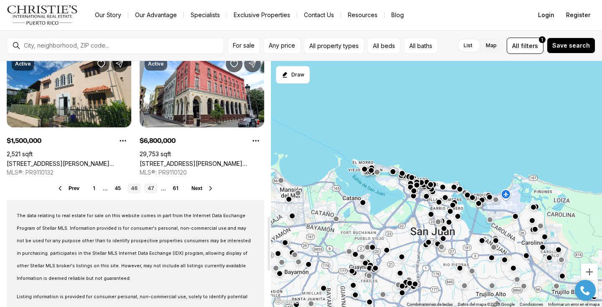
click at [153, 191] on link "47" at bounding box center [150, 188] width 13 height 10
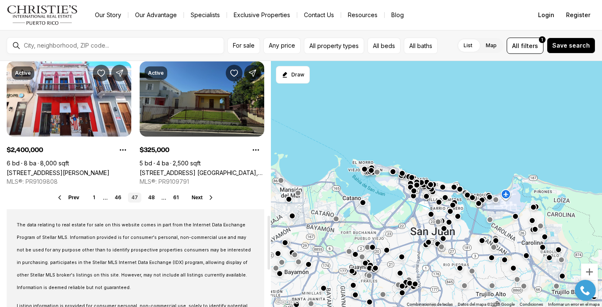
scroll to position [705, 0]
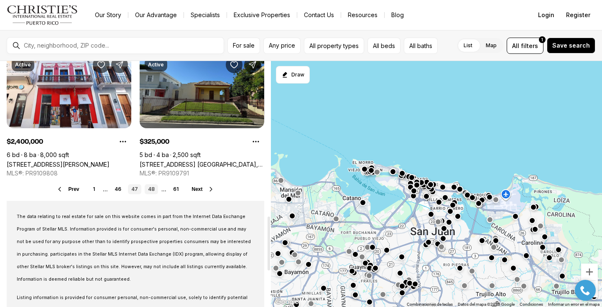
click at [153, 191] on link "48" at bounding box center [151, 189] width 13 height 10
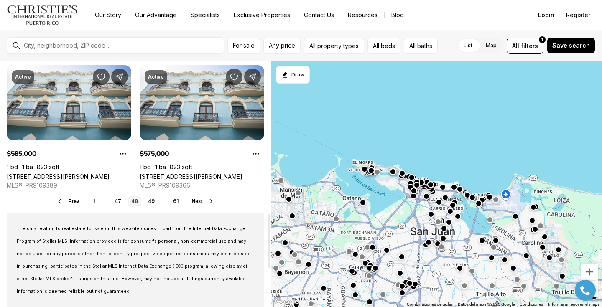
scroll to position [693, 0]
click at [151, 202] on link "49" at bounding box center [151, 201] width 13 height 10
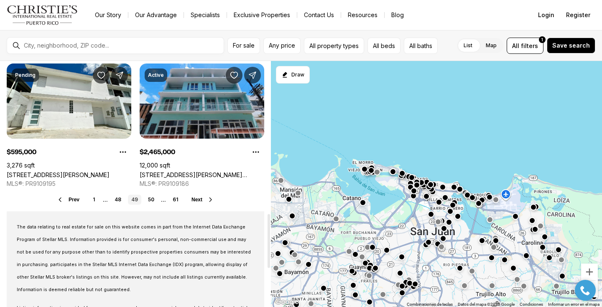
scroll to position [696, 0]
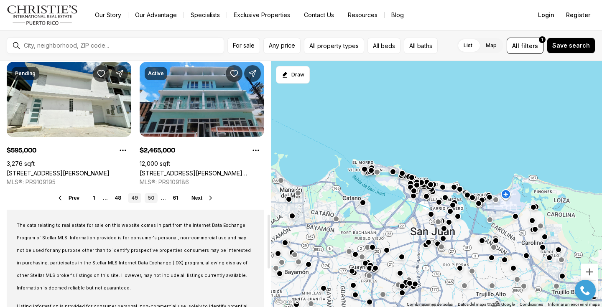
click at [151, 200] on link "50" at bounding box center [151, 198] width 13 height 10
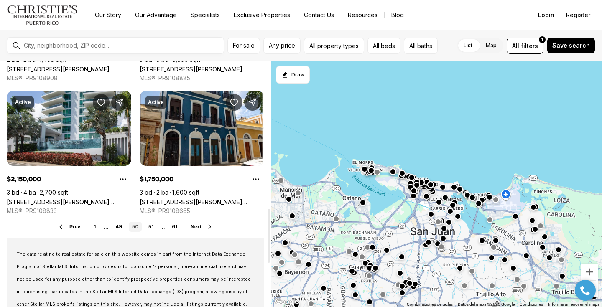
scroll to position [671, 0]
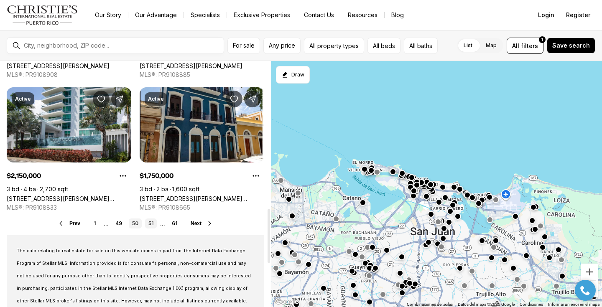
click at [154, 224] on link "51" at bounding box center [151, 224] width 12 height 10
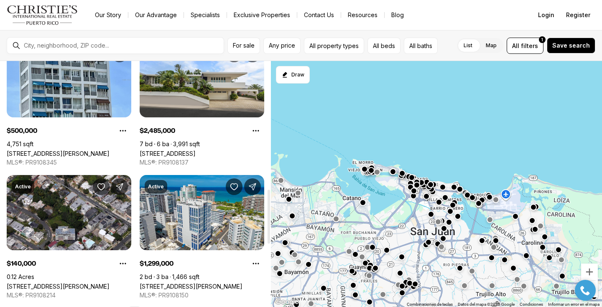
scroll to position [709, 0]
